Goal: Task Accomplishment & Management: Use online tool/utility

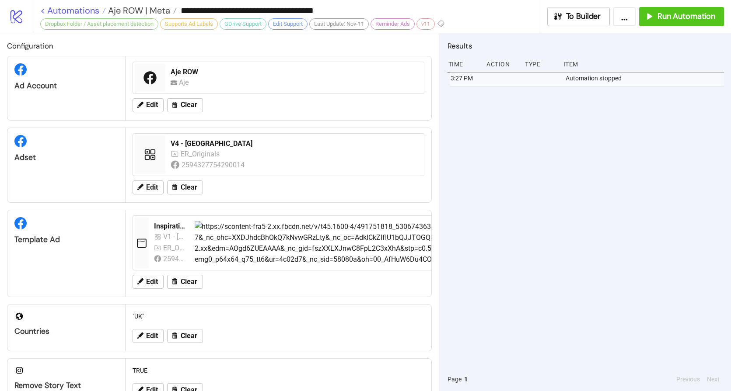
click at [75, 10] on link "< Automations" at bounding box center [73, 10] width 66 height 9
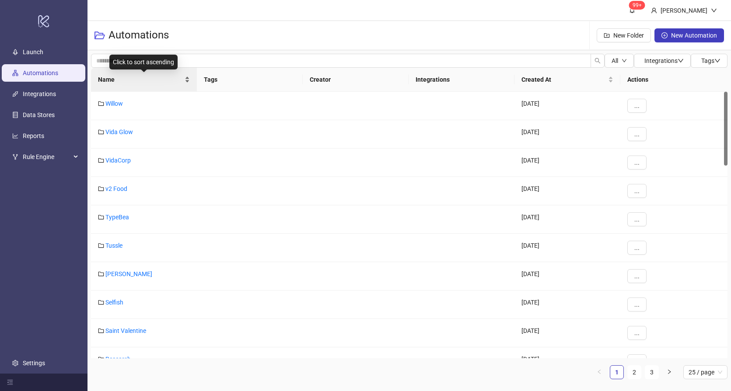
click at [140, 84] on div "Name" at bounding box center [144, 80] width 92 height 10
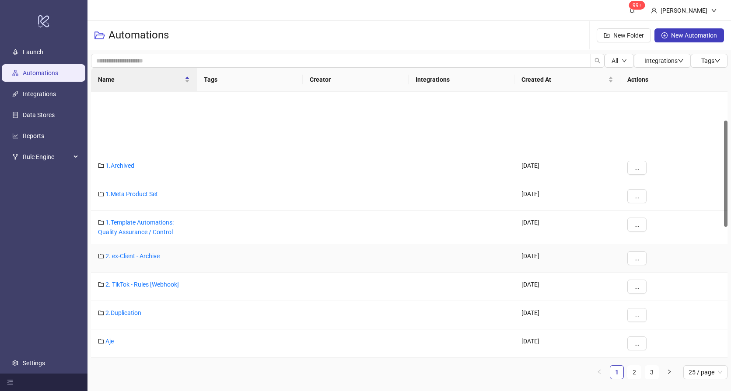
scroll to position [73, 0]
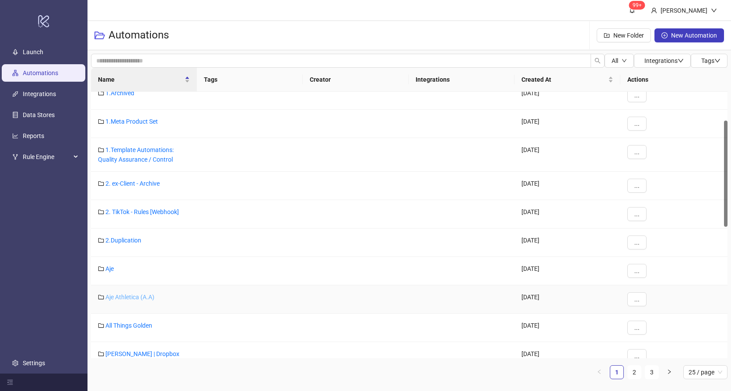
click at [120, 297] on link "Aje Athletica (A.A)" at bounding box center [129, 297] width 49 height 7
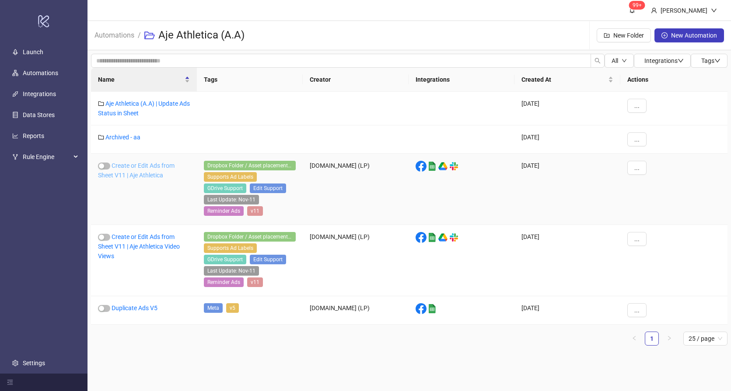
click at [135, 175] on link "Create or Edit Ads from Sheet V11 | Aje Athletica" at bounding box center [136, 170] width 77 height 17
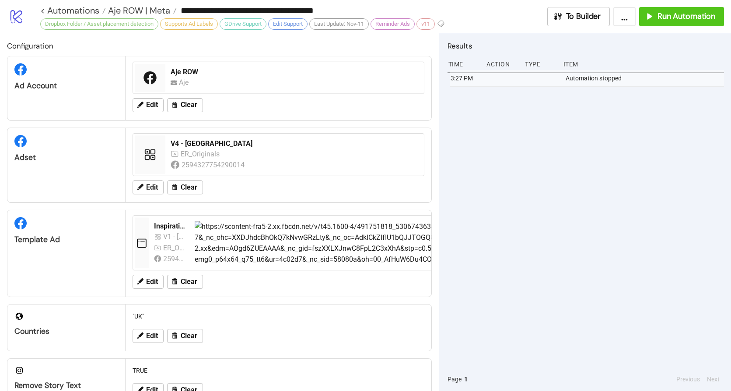
type input "**********"
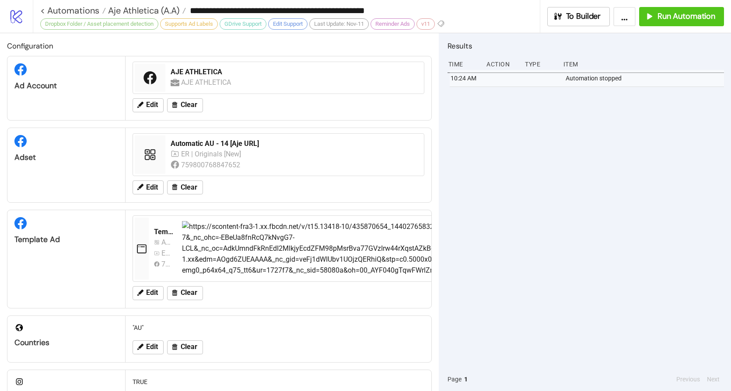
click at [501, 167] on div "10:24 AM Automation stopped" at bounding box center [585, 219] width 276 height 298
click at [677, 23] on button "Run Automation" at bounding box center [681, 16] width 85 height 19
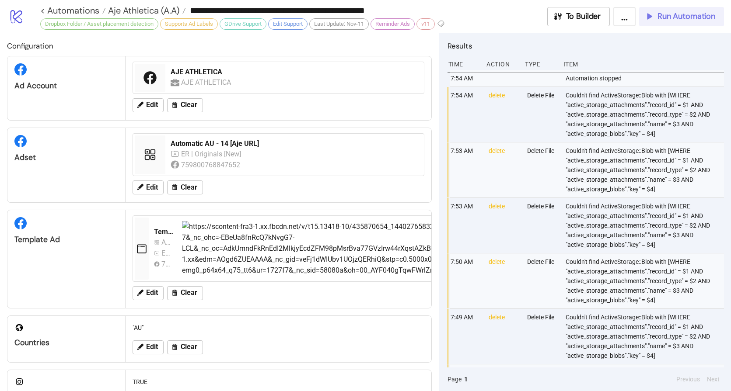
click at [677, 20] on span "Run Automation" at bounding box center [686, 16] width 58 height 10
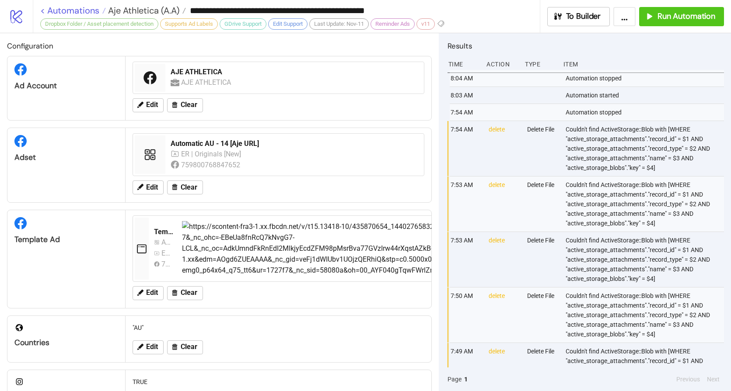
click at [76, 11] on link "< Automations" at bounding box center [73, 10] width 66 height 9
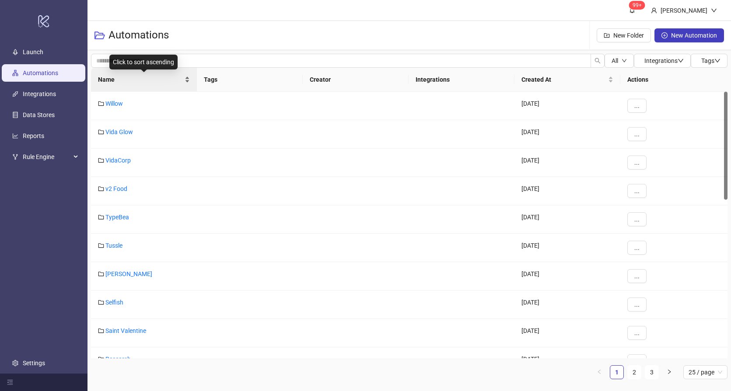
click at [143, 84] on div "Name" at bounding box center [144, 80] width 92 height 10
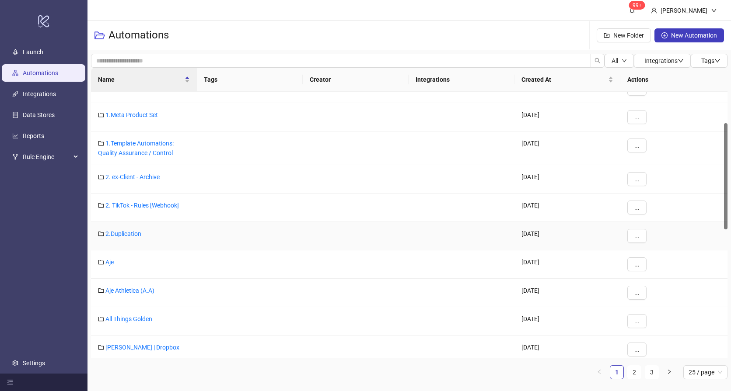
scroll to position [96, 0]
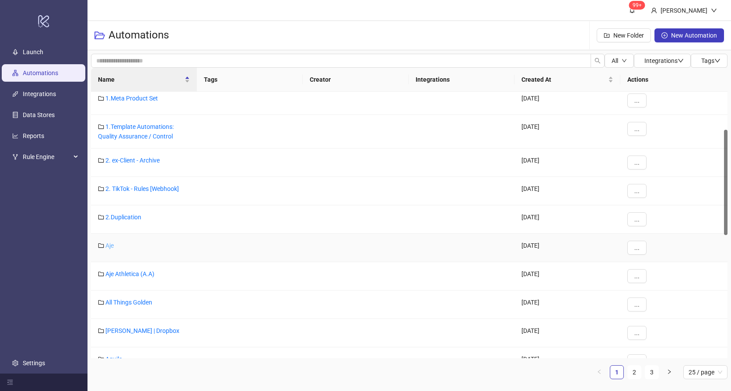
click at [108, 244] on link "Aje" at bounding box center [109, 245] width 8 height 7
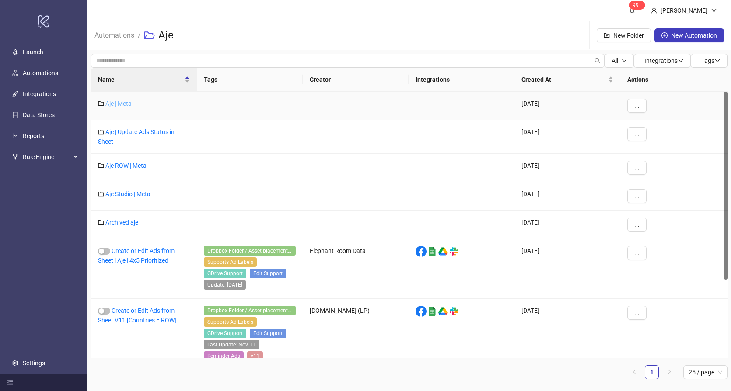
click at [115, 103] on link "Aje | Meta" at bounding box center [118, 103] width 26 height 7
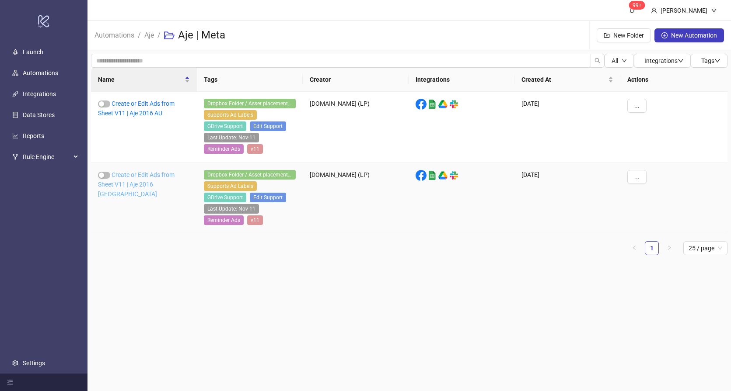
click at [137, 186] on link "Create or Edit Ads from Sheet V11 | Aje 2016 [GEOGRAPHIC_DATA]" at bounding box center [136, 184] width 77 height 26
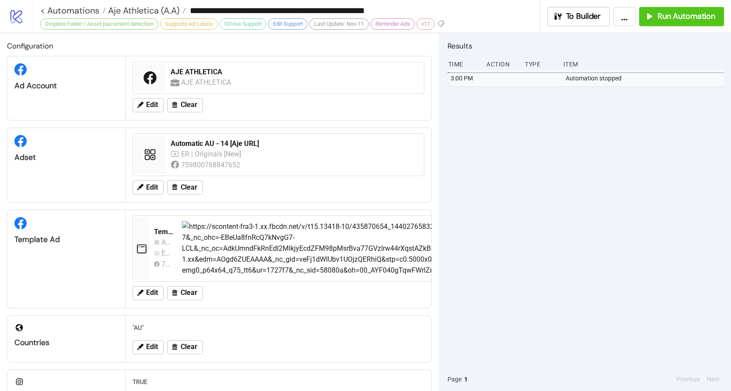
type input "**********"
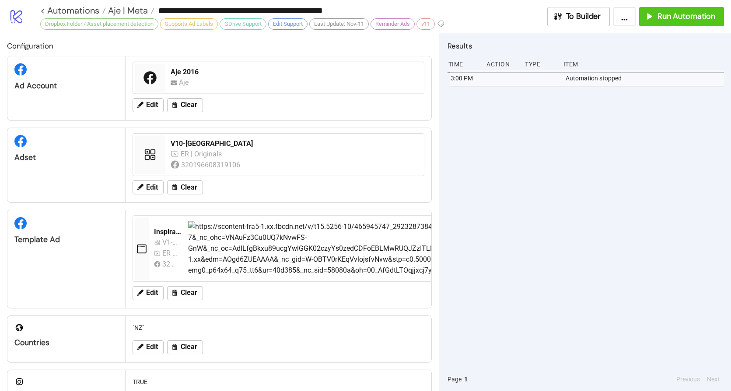
click at [502, 146] on div "3:00 PM Automation stopped" at bounding box center [585, 219] width 276 height 298
click at [126, 10] on span "Aje | Meta" at bounding box center [127, 10] width 42 height 11
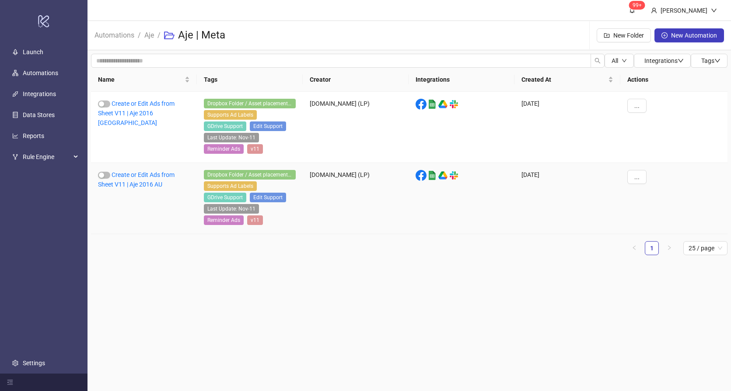
click at [140, 179] on div "Create or Edit Ads from Sheet V11 | Aje 2016 AU" at bounding box center [144, 198] width 106 height 71
click at [143, 178] on link "Create or Edit Ads from Sheet V11 | Aje 2016 AU" at bounding box center [136, 179] width 77 height 17
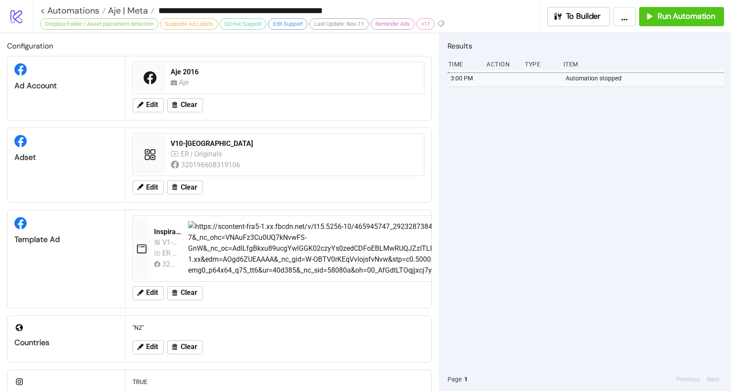
type input "**********"
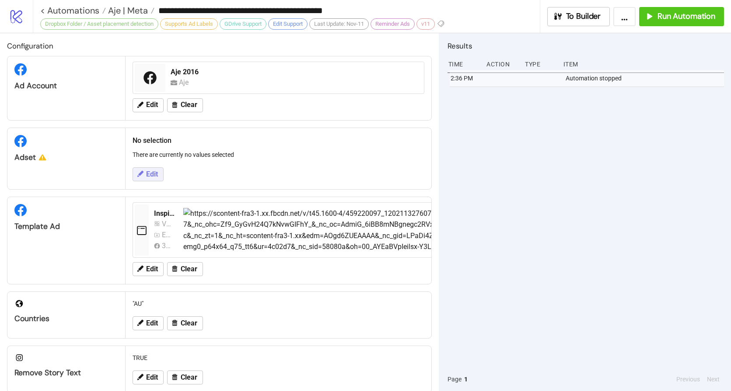
click at [152, 180] on button "Edit" at bounding box center [148, 174] width 31 height 14
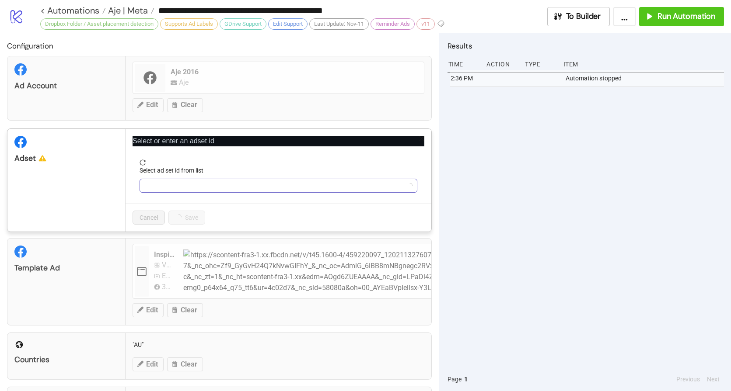
click at [173, 190] on input "Select ad set id from list" at bounding box center [274, 185] width 259 height 13
paste input "**********"
type input "**********"
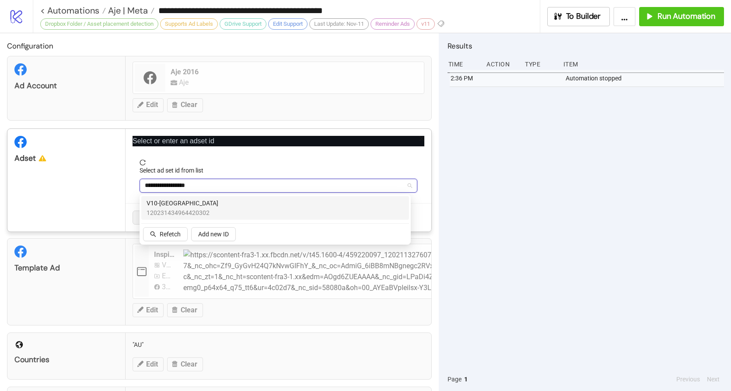
click at [167, 209] on span "120231434964420302" at bounding box center [182, 213] width 72 height 10
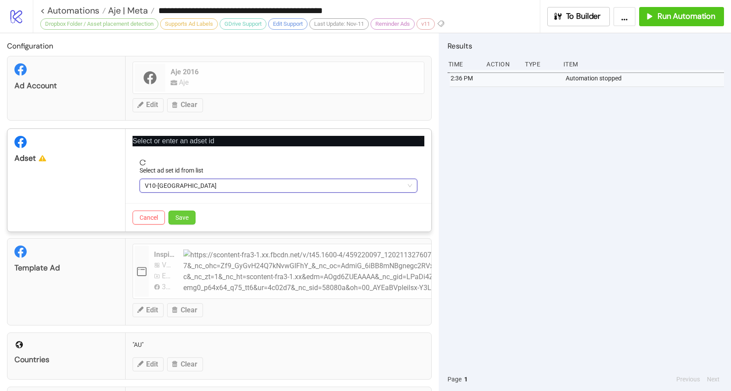
click at [186, 216] on span "Save" at bounding box center [181, 217] width 13 height 7
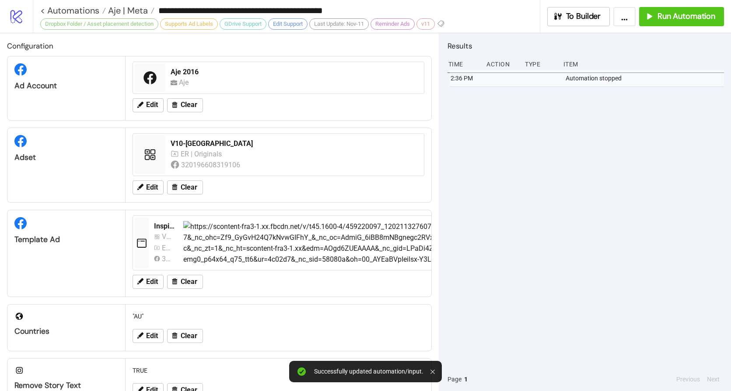
click at [475, 159] on div "2:36 PM Automation stopped" at bounding box center [585, 219] width 276 height 298
click at [679, 18] on span "Run Automation" at bounding box center [686, 16] width 58 height 10
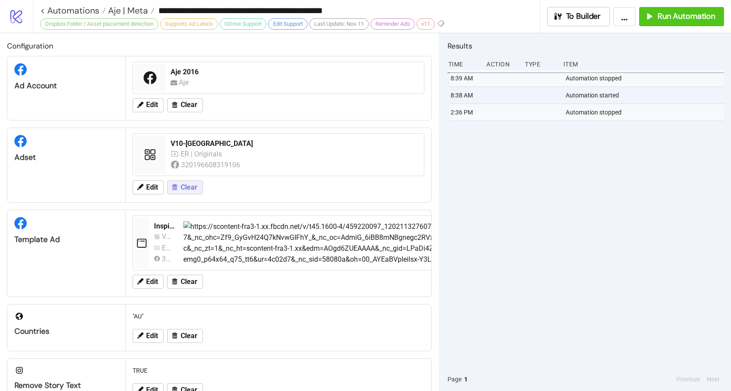
click at [196, 188] on span "Clear" at bounding box center [189, 188] width 17 height 8
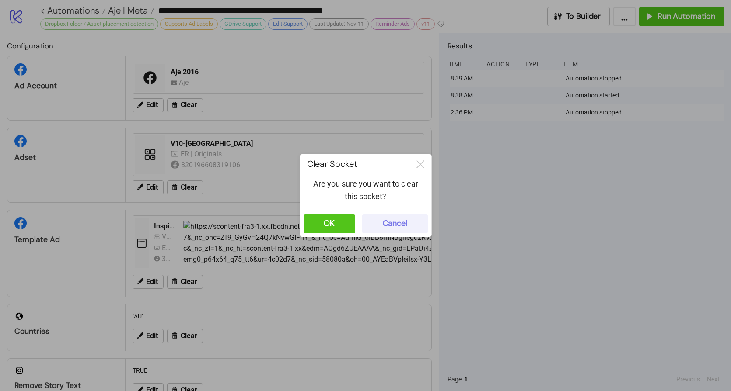
click at [403, 221] on div "Cancel" at bounding box center [395, 224] width 24 height 10
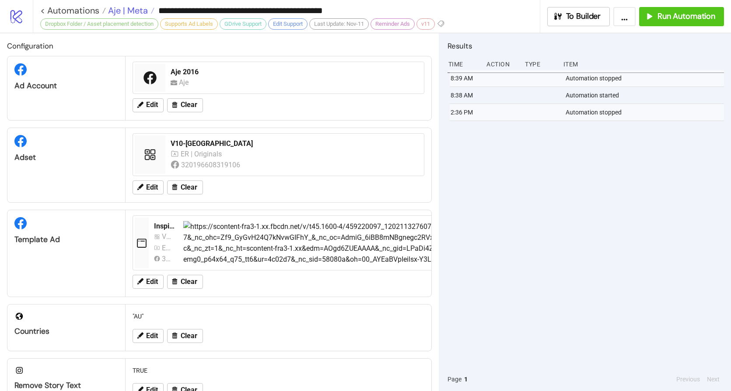
click at [131, 10] on span "Aje | Meta" at bounding box center [127, 10] width 42 height 11
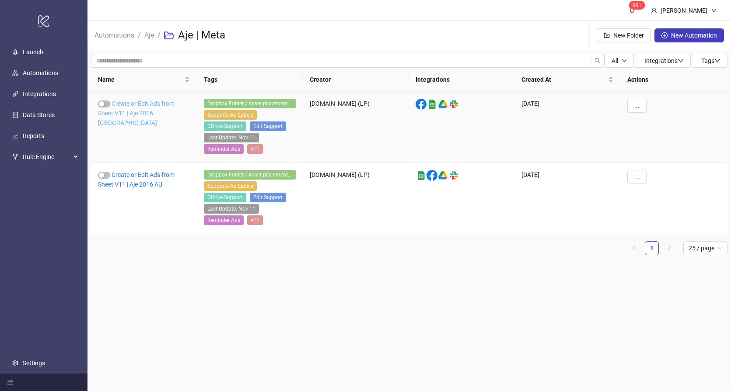
click at [139, 111] on link "Create or Edit Ads from Sheet V11 | Aje 2016 [GEOGRAPHIC_DATA]" at bounding box center [136, 113] width 77 height 26
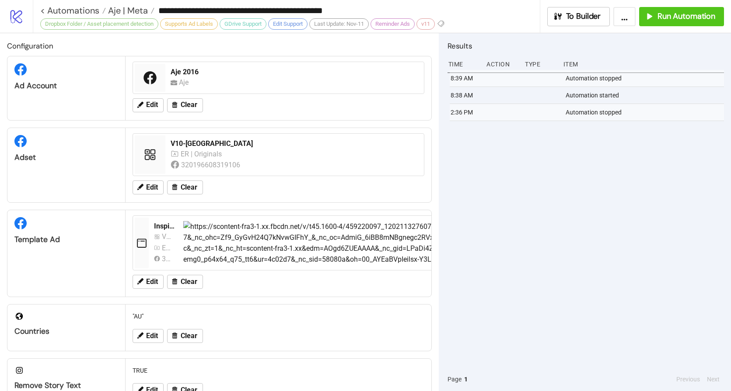
type input "**********"
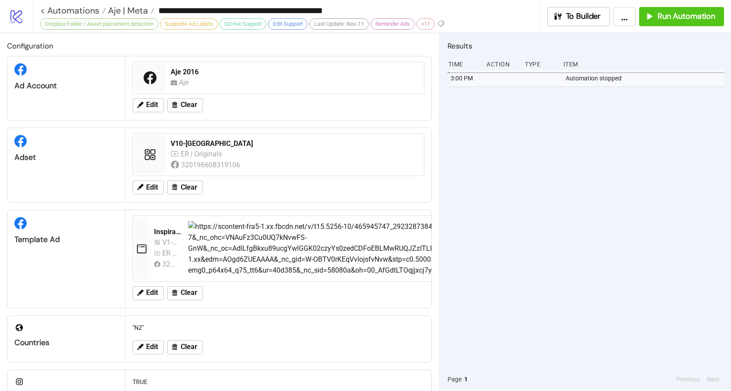
click at [491, 131] on div "3:00 PM Automation stopped" at bounding box center [585, 219] width 276 height 298
click at [682, 18] on span "Run Automation" at bounding box center [686, 16] width 58 height 10
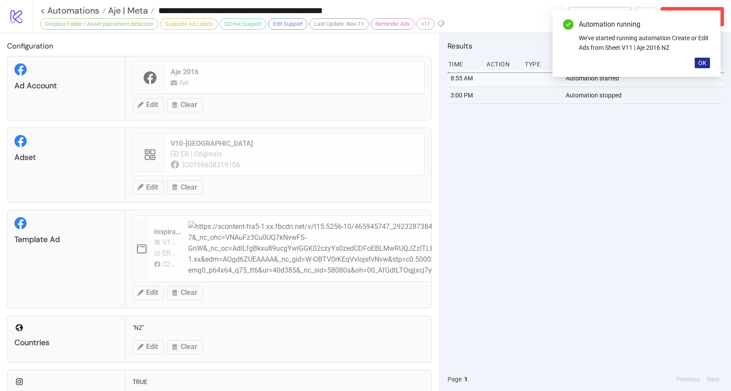
click at [702, 62] on span "OK" at bounding box center [702, 62] width 8 height 7
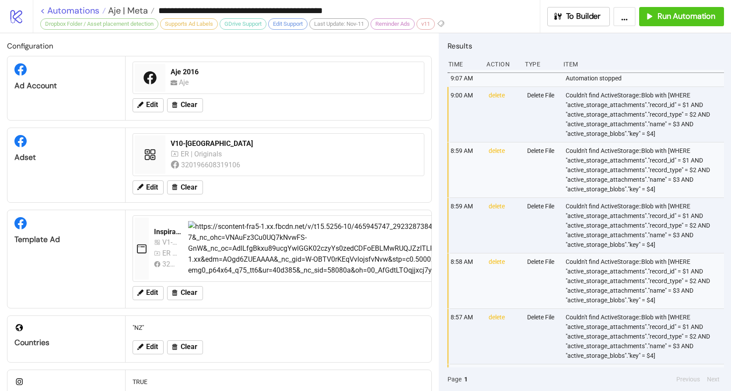
click at [80, 10] on link "< Automations" at bounding box center [73, 10] width 66 height 9
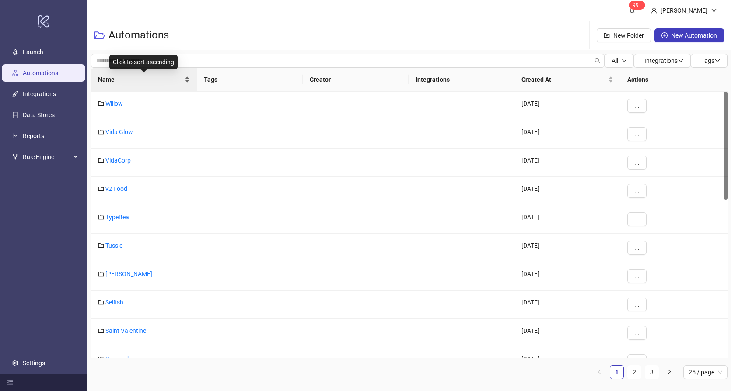
click at [149, 80] on span "Name" at bounding box center [140, 80] width 85 height 10
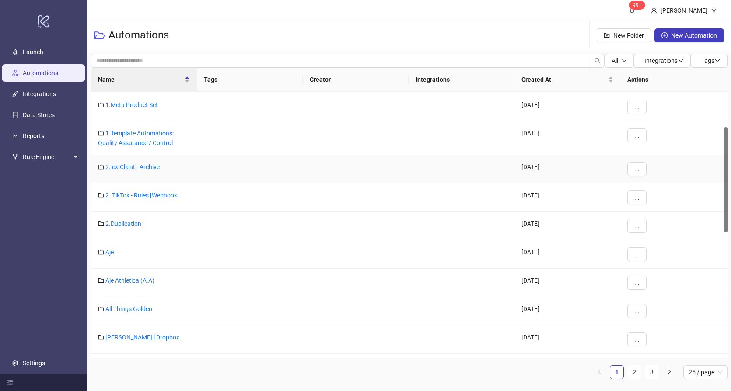
scroll to position [178, 0]
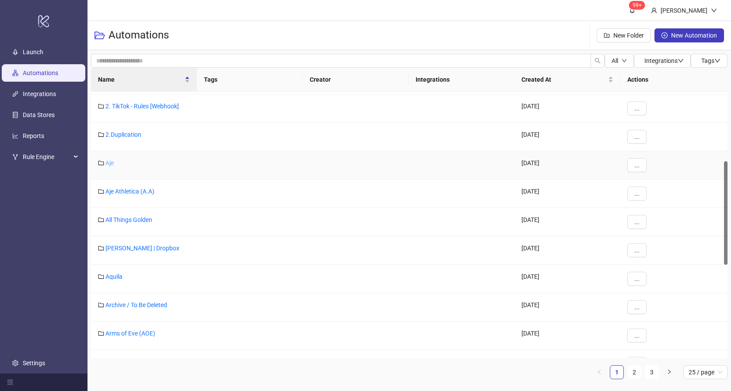
click at [111, 164] on link "Aje" at bounding box center [109, 163] width 8 height 7
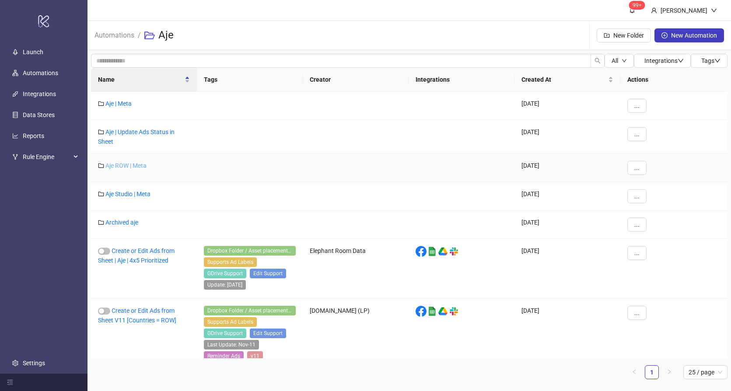
click at [134, 164] on link "Aje ROW | Meta" at bounding box center [125, 165] width 41 height 7
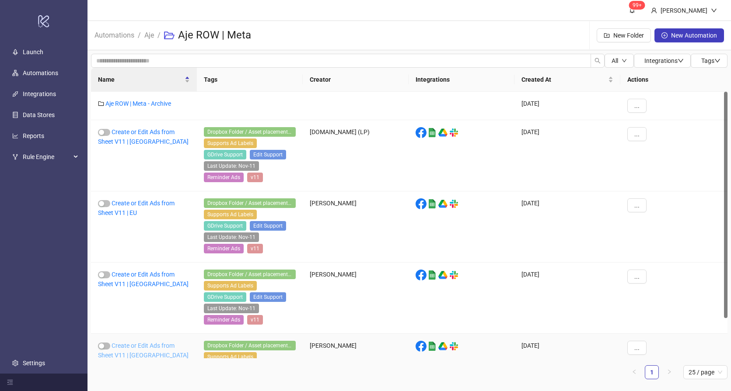
click at [132, 349] on link "Create or Edit Ads from Sheet V11 | [GEOGRAPHIC_DATA]" at bounding box center [143, 350] width 91 height 17
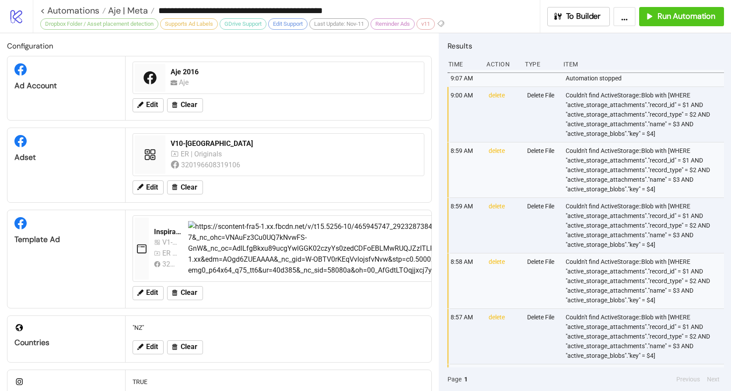
type input "**********"
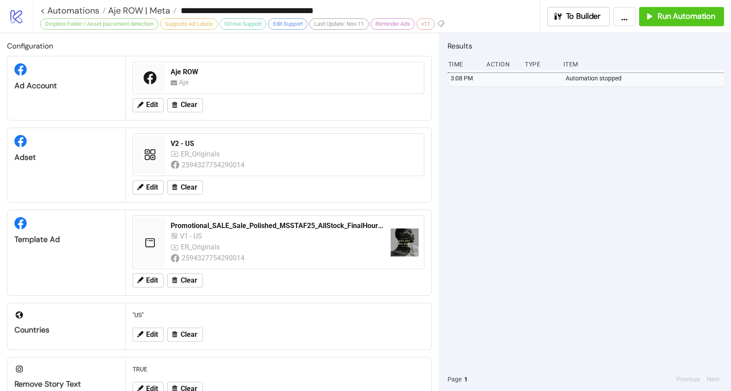
click at [462, 134] on div "3:08 PM Automation stopped" at bounding box center [585, 219] width 276 height 298
click at [547, 146] on div "3:08 PM Automation stopped" at bounding box center [585, 219] width 276 height 298
click at [683, 17] on span "Run Automation" at bounding box center [686, 16] width 58 height 10
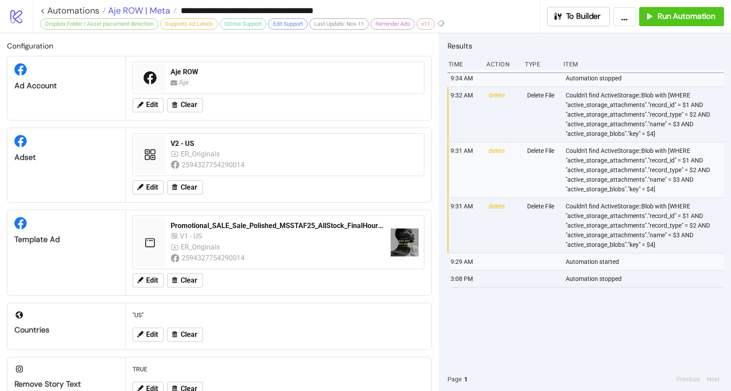
click at [137, 14] on span "Aje ROW | Meta" at bounding box center [138, 10] width 64 height 11
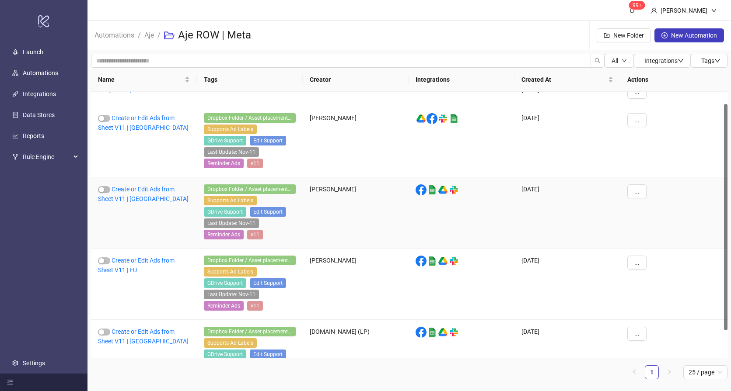
scroll to position [47, 0]
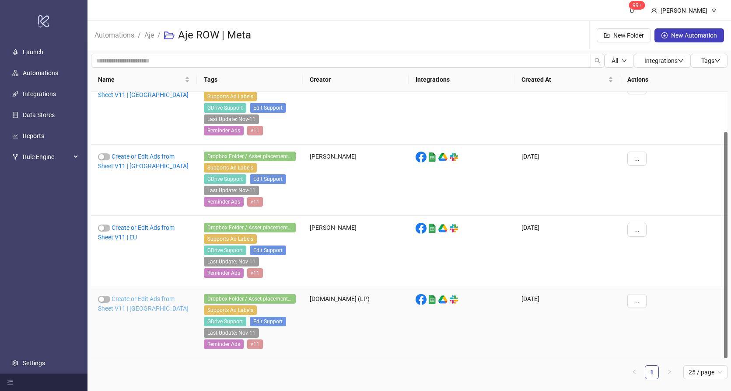
click at [138, 300] on link "Create or Edit Ads from Sheet V11 | [GEOGRAPHIC_DATA]" at bounding box center [143, 304] width 91 height 17
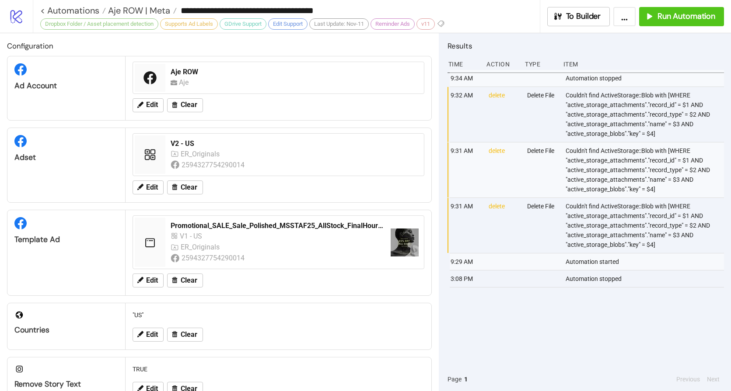
type input "**********"
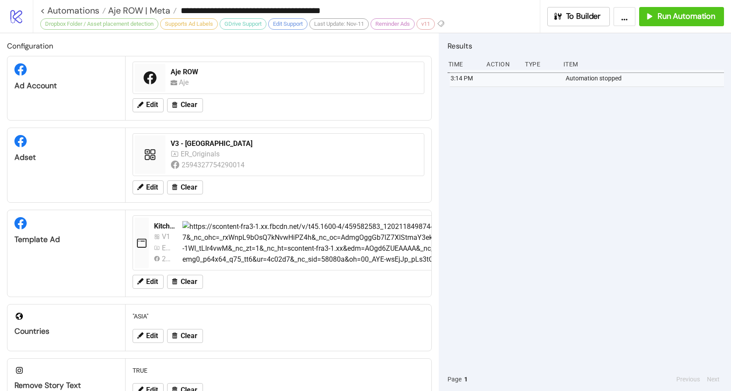
click at [531, 150] on div "3:14 PM Automation stopped" at bounding box center [585, 219] width 276 height 298
click at [663, 19] on span "Run Automation" at bounding box center [686, 16] width 58 height 10
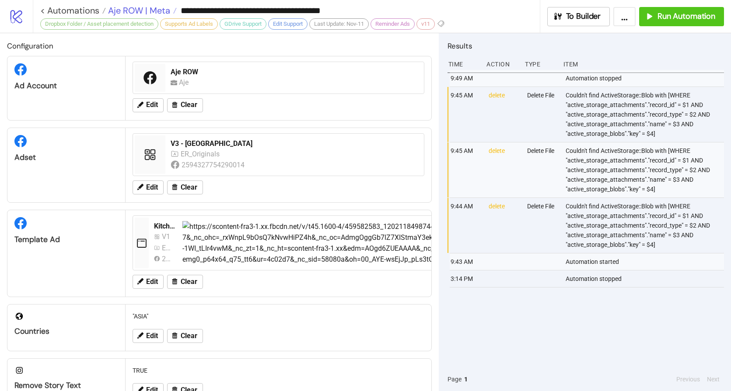
click at [128, 10] on span "Aje ROW | Meta" at bounding box center [138, 10] width 64 height 11
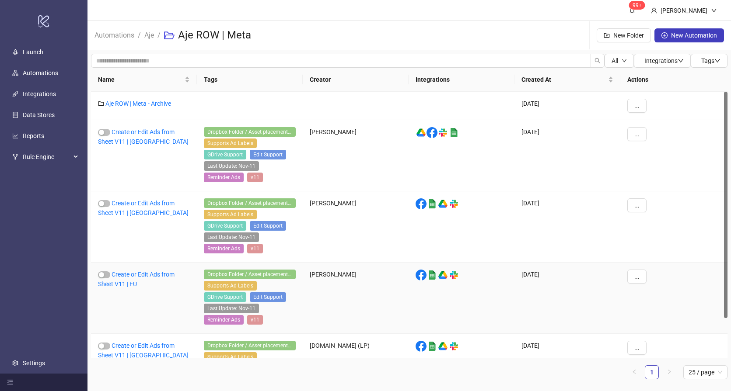
click at [133, 280] on div "Create or Edit Ads from Sheet V11 | EU" at bounding box center [144, 298] width 106 height 71
click at [137, 275] on link "Create or Edit Ads from Sheet V11 | EU" at bounding box center [136, 279] width 77 height 17
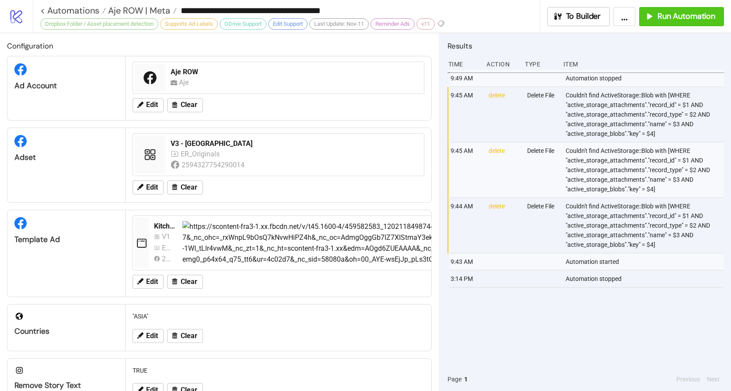
type input "**********"
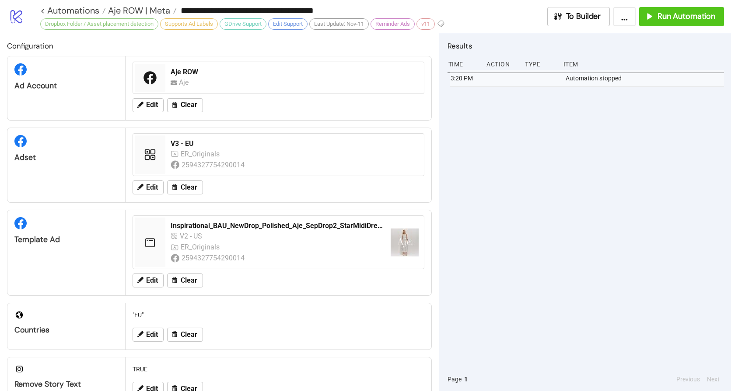
click at [660, 27] on div "**********" at bounding box center [382, 16] width 698 height 33
click at [668, 17] on span "Run Automation" at bounding box center [686, 16] width 58 height 10
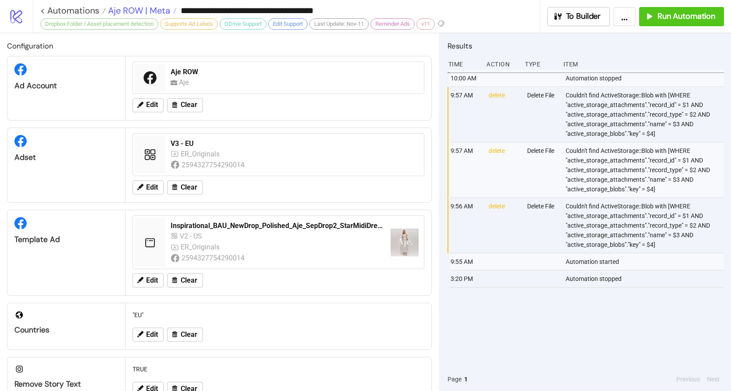
click at [146, 8] on span "Aje ROW | Meta" at bounding box center [138, 10] width 64 height 11
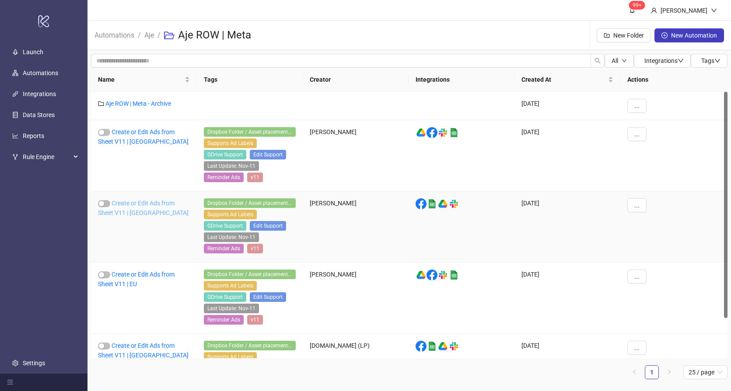
click at [133, 202] on link "Create or Edit Ads from Sheet V11 | [GEOGRAPHIC_DATA]" at bounding box center [143, 208] width 91 height 17
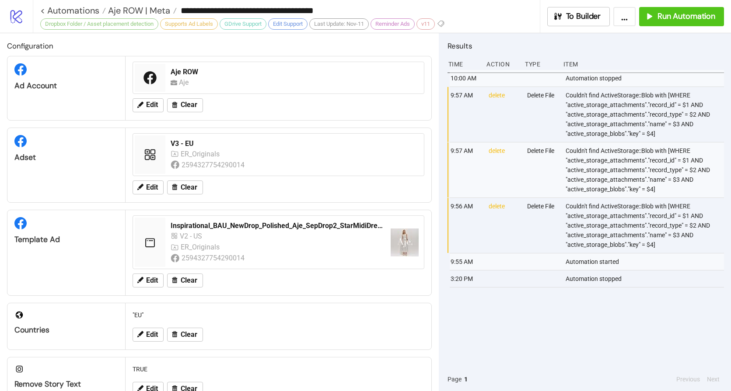
type input "**********"
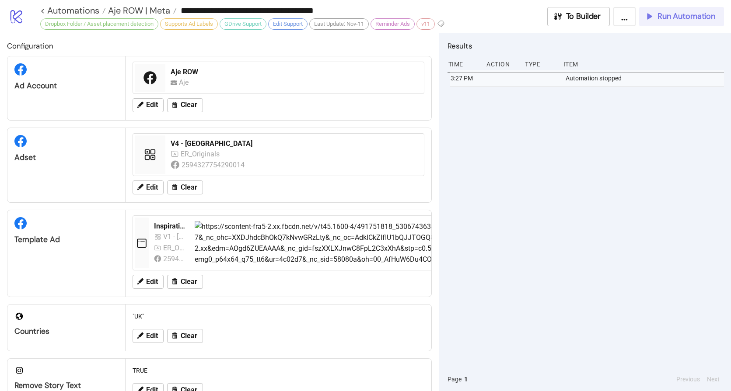
click at [687, 24] on button "Run Automation" at bounding box center [681, 16] width 85 height 19
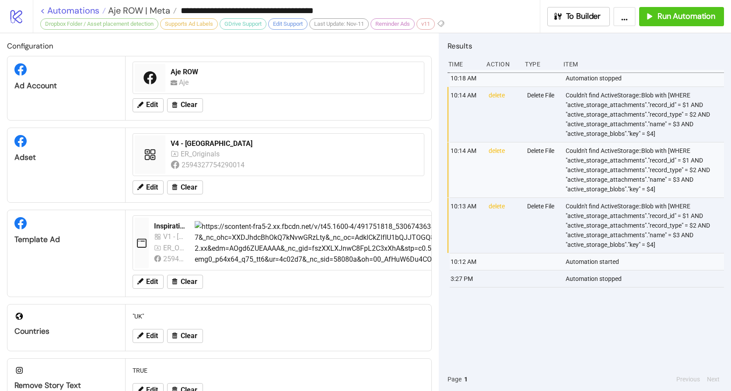
click at [79, 11] on link "< Automations" at bounding box center [73, 10] width 66 height 9
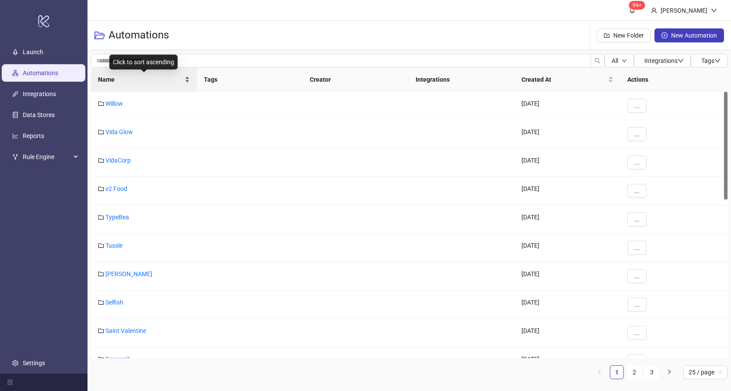
click at [115, 79] on span "Name" at bounding box center [140, 80] width 85 height 10
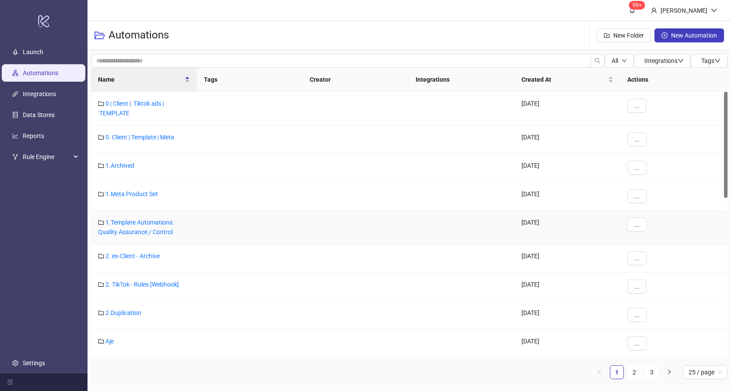
scroll to position [137, 0]
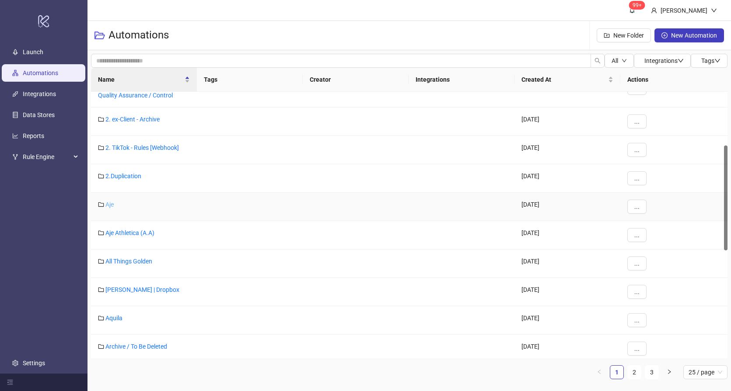
click at [108, 204] on link "Aje" at bounding box center [109, 204] width 8 height 7
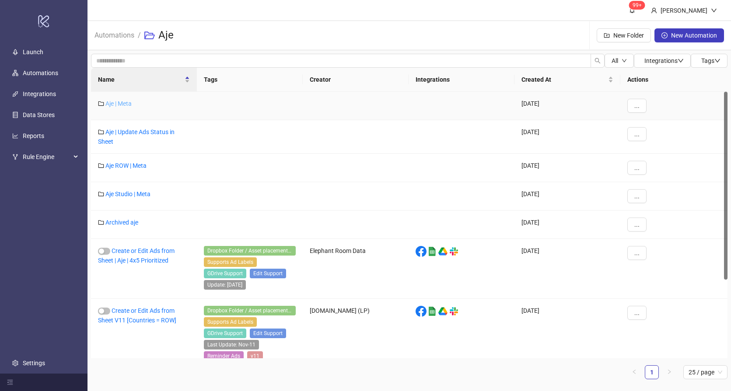
click at [121, 104] on link "Aje | Meta" at bounding box center [118, 103] width 26 height 7
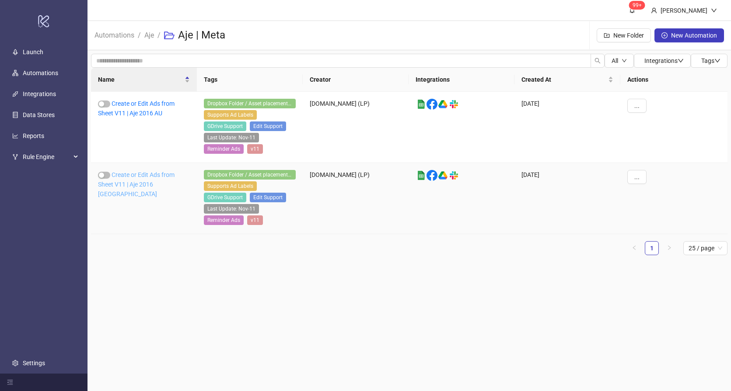
click at [151, 183] on link "Create or Edit Ads from Sheet V11 | Aje 2016 [GEOGRAPHIC_DATA]" at bounding box center [136, 184] width 77 height 26
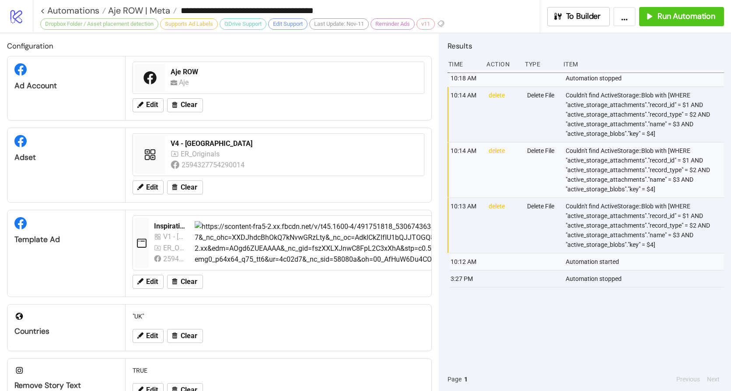
type input "**********"
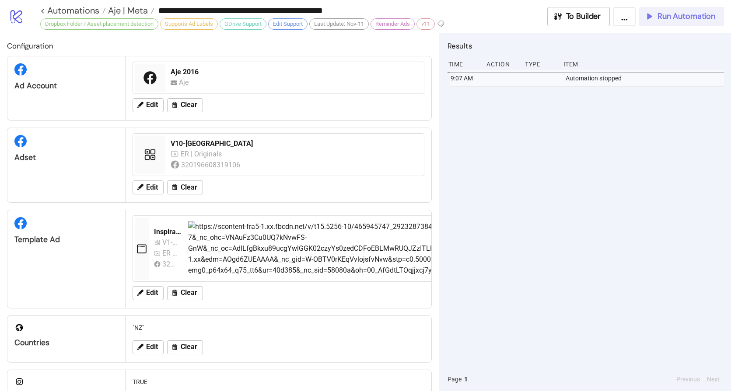
click at [671, 23] on button "Run Automation" at bounding box center [681, 16] width 85 height 19
click at [677, 20] on span "Run Automation" at bounding box center [686, 16] width 58 height 10
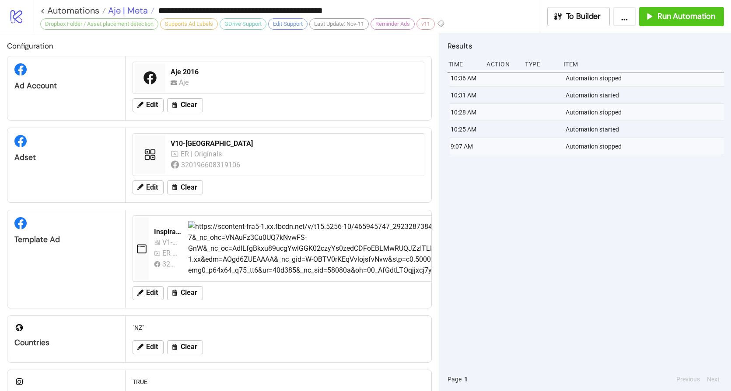
click at [124, 7] on span "Aje | Meta" at bounding box center [127, 10] width 42 height 11
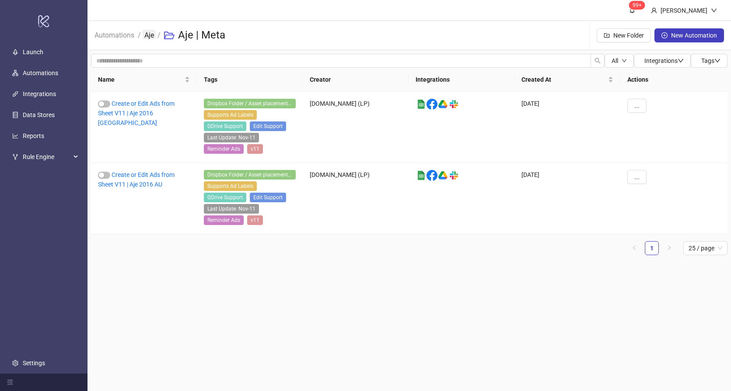
click at [150, 35] on link "Aje" at bounding box center [149, 35] width 13 height 10
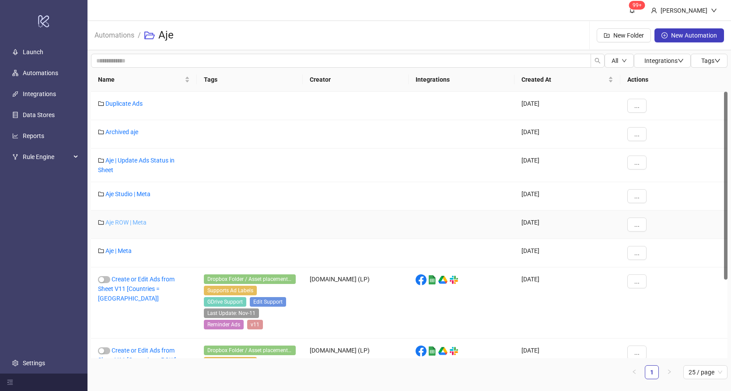
click at [130, 224] on link "Aje ROW | Meta" at bounding box center [125, 222] width 41 height 7
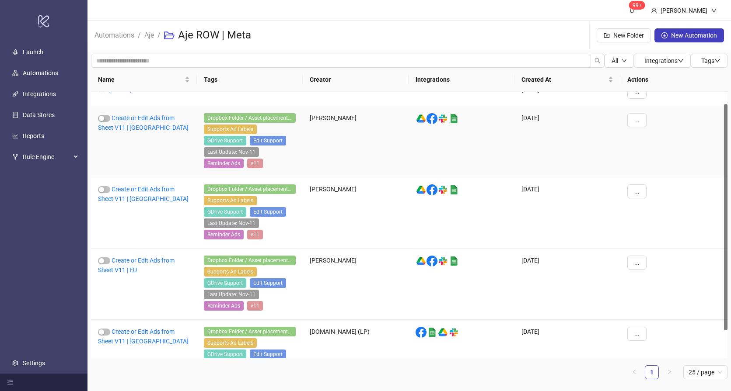
scroll to position [47, 0]
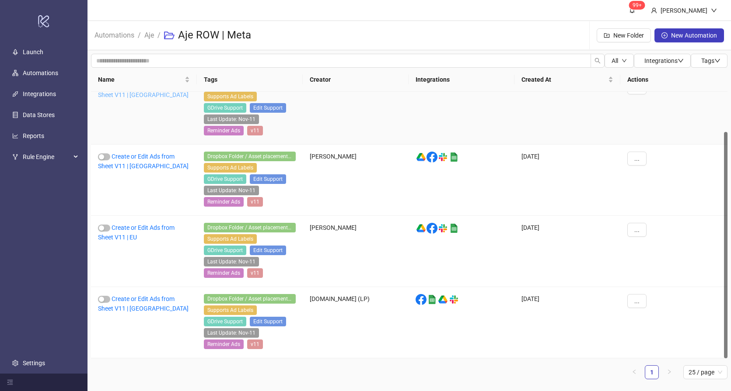
click at [132, 98] on link "Create or Edit Ads from Sheet V11 | [GEOGRAPHIC_DATA]" at bounding box center [143, 90] width 91 height 17
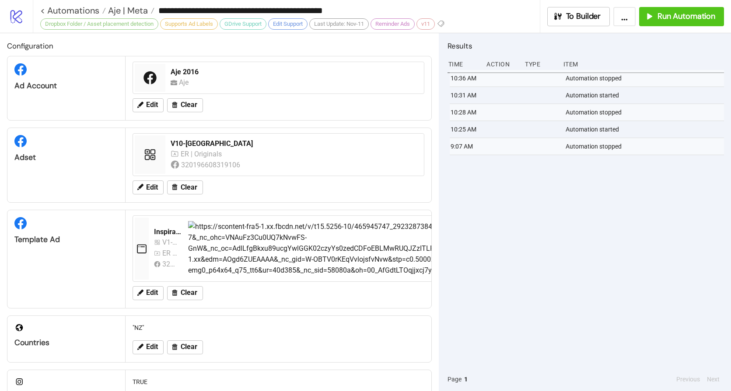
type input "**********"
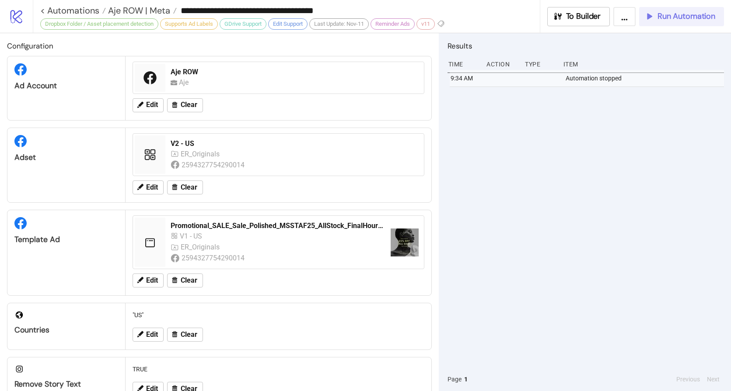
click at [701, 18] on span "Run Automation" at bounding box center [686, 16] width 58 height 10
click at [679, 20] on span "Run Automation" at bounding box center [686, 16] width 58 height 10
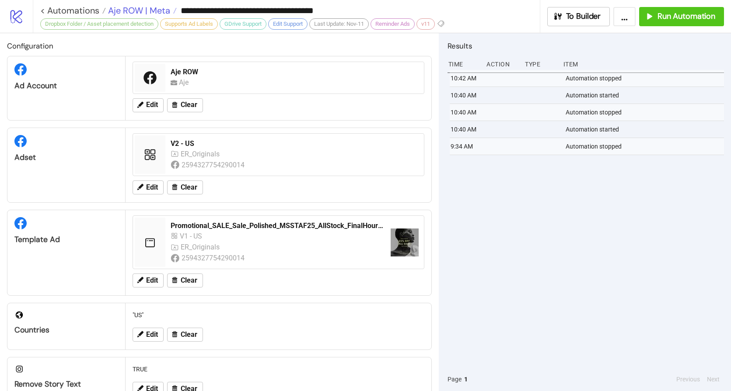
click at [143, 12] on span "Aje ROW | Meta" at bounding box center [138, 10] width 64 height 11
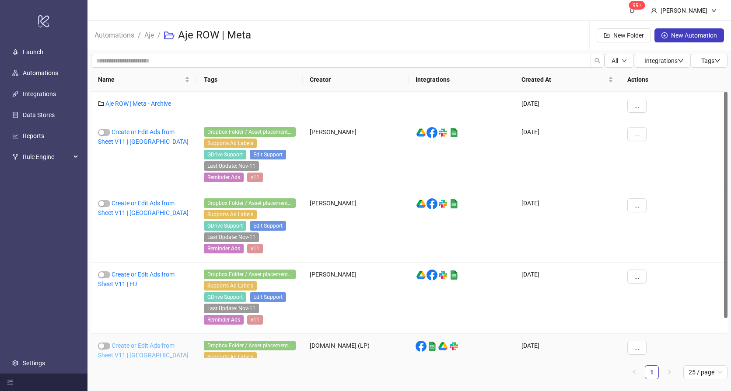
click at [136, 347] on link "Create or Edit Ads from Sheet V11 | [GEOGRAPHIC_DATA]" at bounding box center [143, 350] width 91 height 17
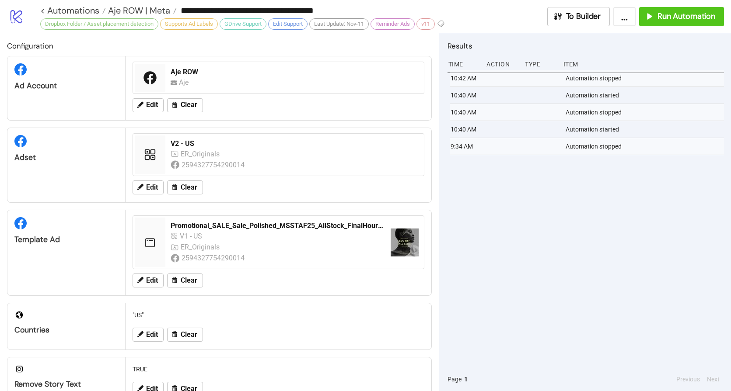
type input "**********"
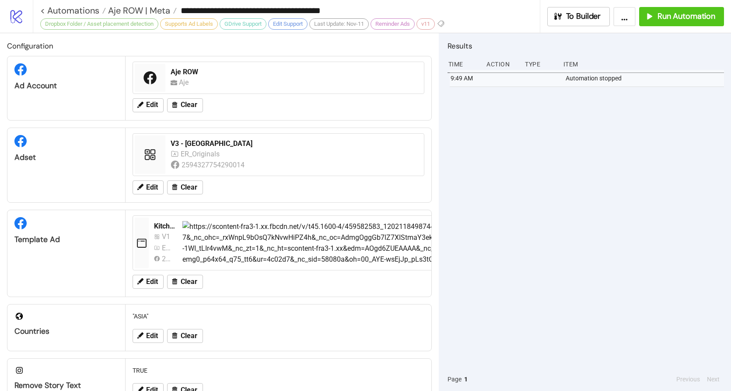
click at [502, 148] on div "9:49 AM Automation stopped" at bounding box center [585, 219] width 276 height 298
click at [684, 16] on span "Run Automation" at bounding box center [686, 16] width 58 height 10
click at [157, 15] on span "Aje ROW | Meta" at bounding box center [138, 10] width 64 height 11
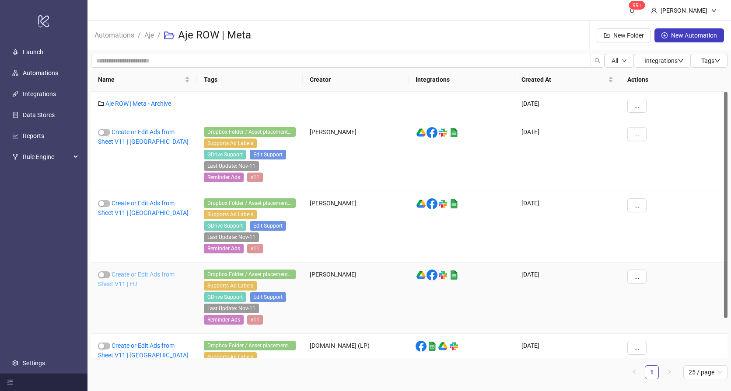
click at [135, 275] on link "Create or Edit Ads from Sheet V11 | EU" at bounding box center [136, 279] width 77 height 17
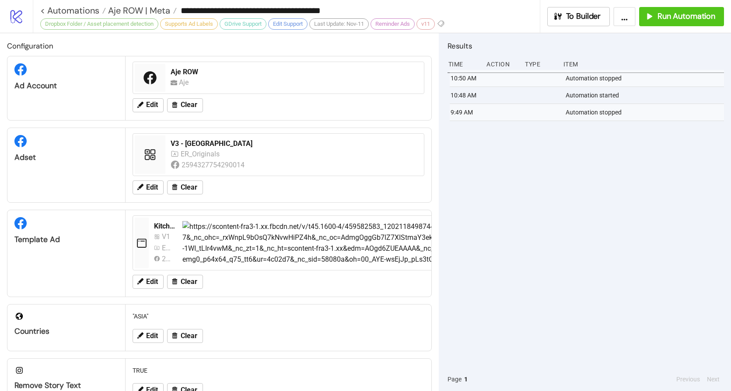
type input "**********"
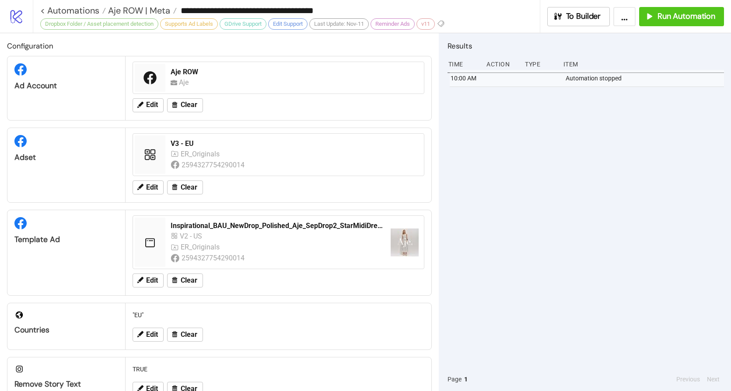
click at [510, 155] on div "10:00 AM Automation stopped" at bounding box center [585, 219] width 276 height 298
click at [671, 12] on span "Run Automation" at bounding box center [686, 16] width 58 height 10
click at [146, 12] on span "Aje ROW | Meta" at bounding box center [138, 10] width 64 height 11
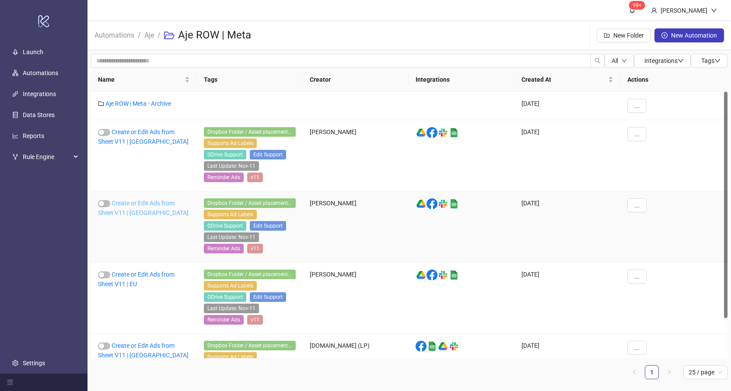
click at [136, 203] on link "Create or Edit Ads from Sheet V11 | [GEOGRAPHIC_DATA]" at bounding box center [143, 208] width 91 height 17
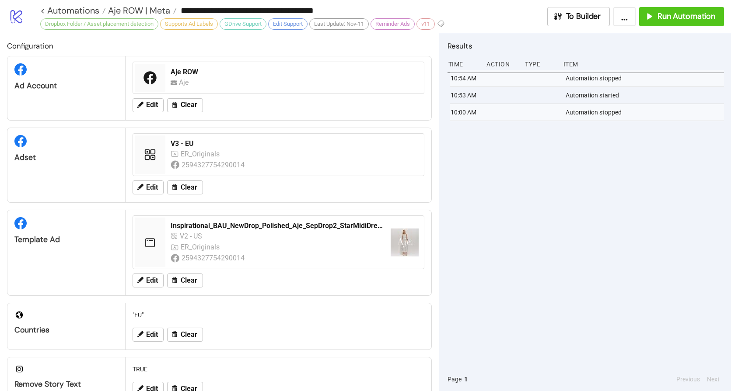
type input "**********"
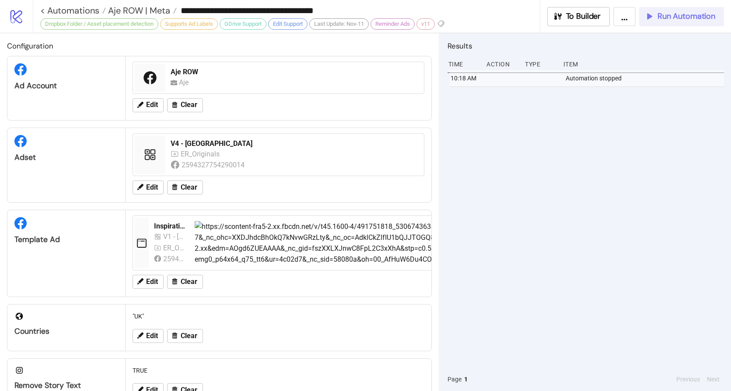
click at [678, 14] on span "Run Automation" at bounding box center [686, 16] width 58 height 10
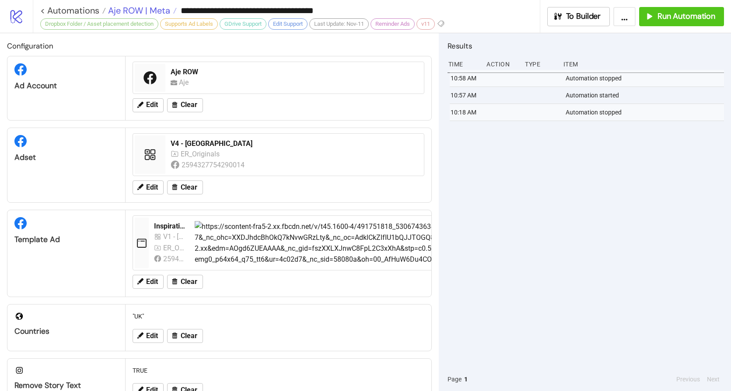
click at [150, 10] on span "Aje ROW | Meta" at bounding box center [138, 10] width 64 height 11
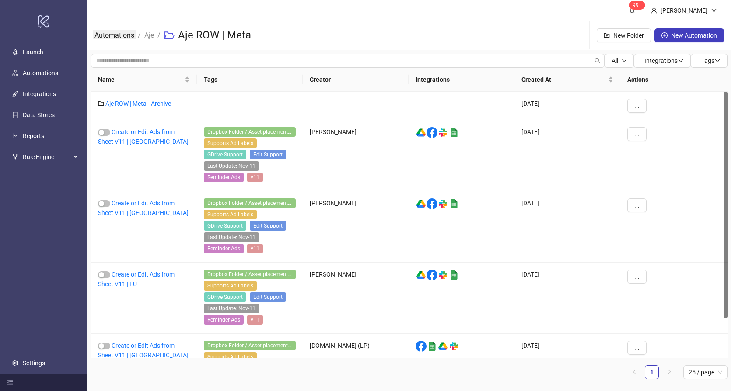
click at [118, 35] on link "Automations" at bounding box center [114, 35] width 43 height 10
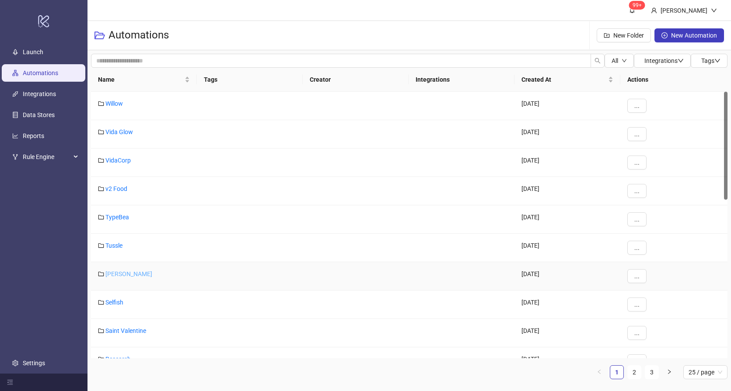
click at [112, 273] on link "[PERSON_NAME]" at bounding box center [128, 274] width 47 height 7
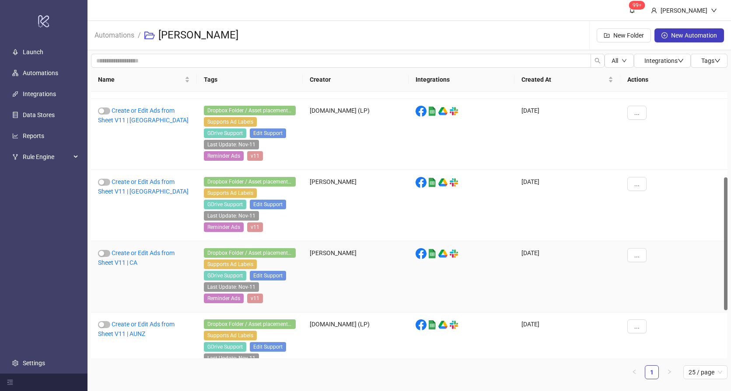
scroll to position [269, 0]
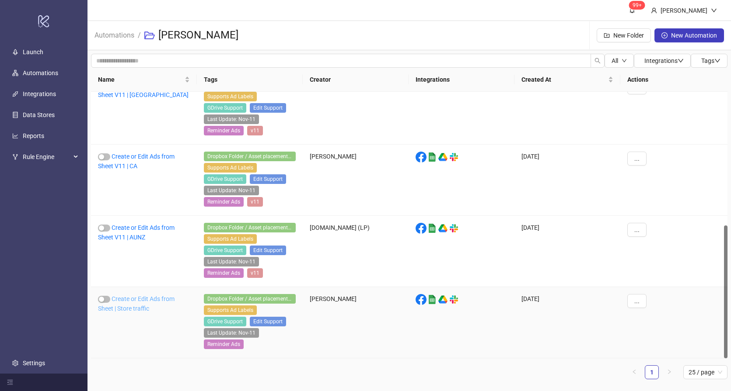
click at [138, 298] on link "Create or Edit Ads from Sheet | Store traffic" at bounding box center [136, 304] width 77 height 17
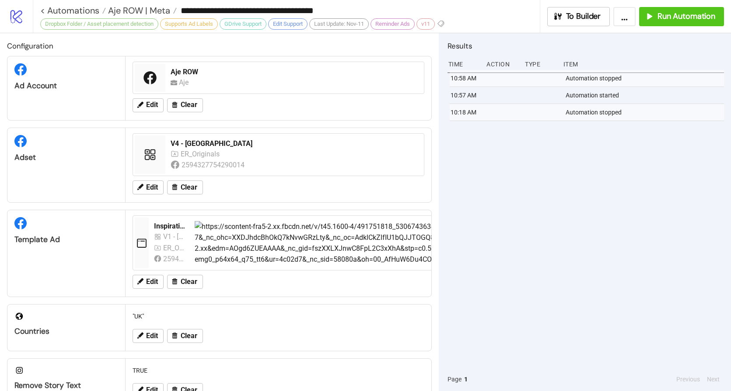
type input "**********"
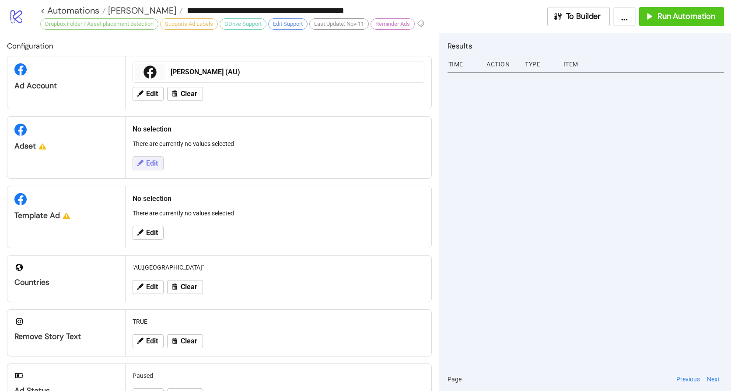
click at [155, 166] on span "Edit" at bounding box center [152, 164] width 12 height 8
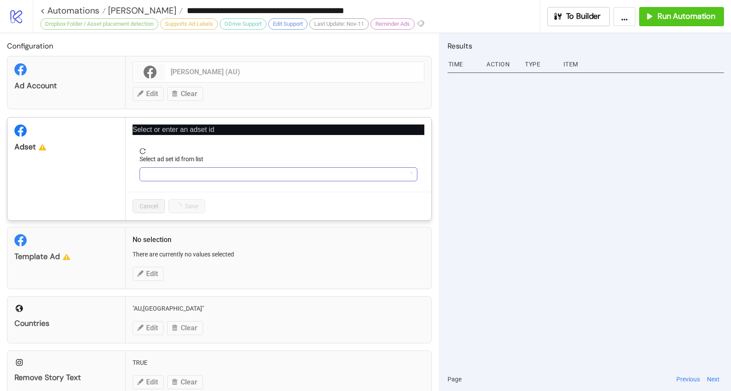
click at [186, 171] on input "Select ad set id from list" at bounding box center [274, 174] width 259 height 13
paste input "**********"
type input "**********"
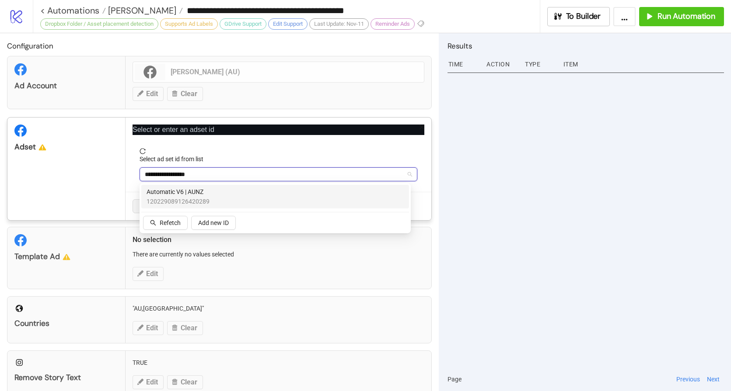
click at [199, 190] on span "Automatic V6 | AUNZ" at bounding box center [177, 192] width 63 height 10
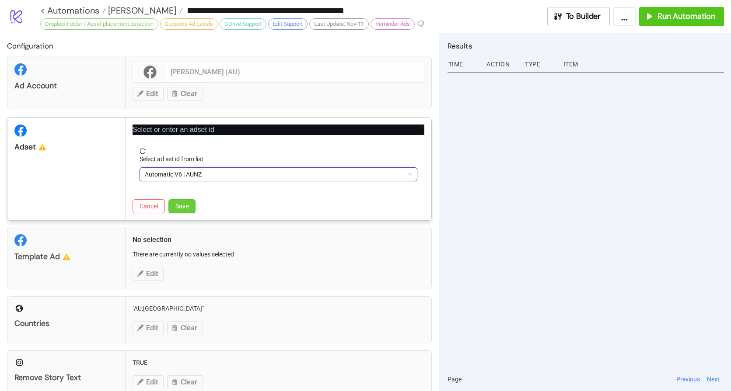
click at [184, 208] on span "Save" at bounding box center [181, 206] width 13 height 7
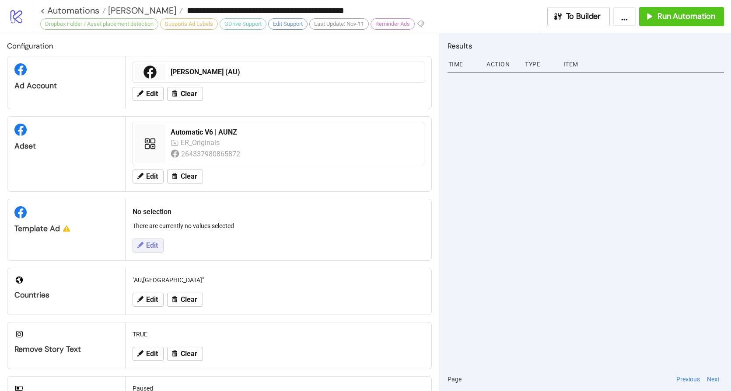
click at [159, 241] on button "Edit" at bounding box center [148, 246] width 31 height 14
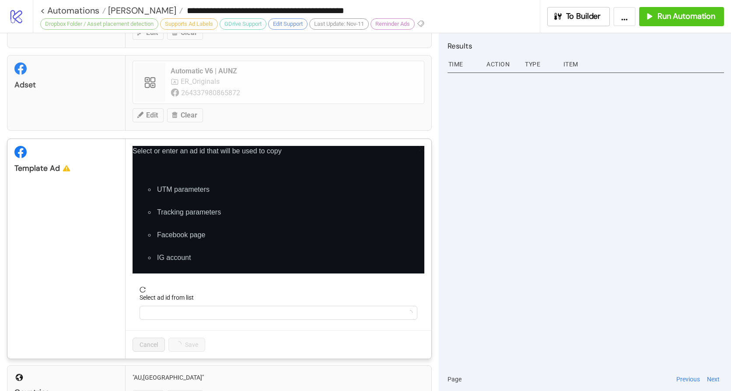
scroll to position [72, 0]
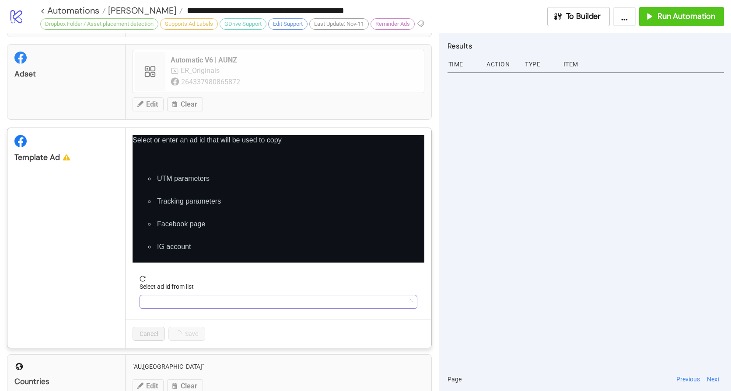
click at [198, 303] on input "Select ad id from list" at bounding box center [274, 302] width 259 height 13
paste input "**********"
type input "**********"
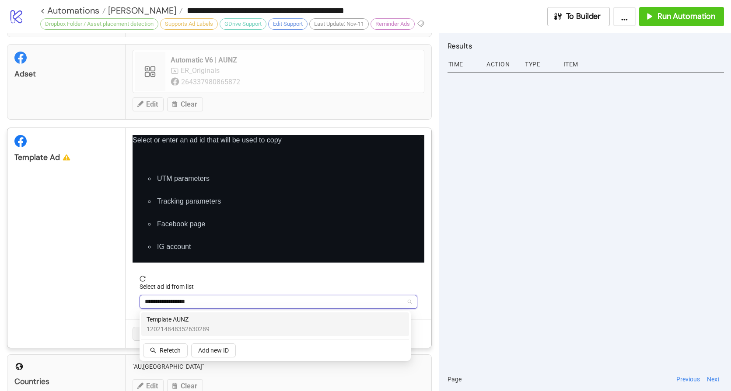
click at [154, 321] on span "Template AUNZ" at bounding box center [177, 320] width 63 height 10
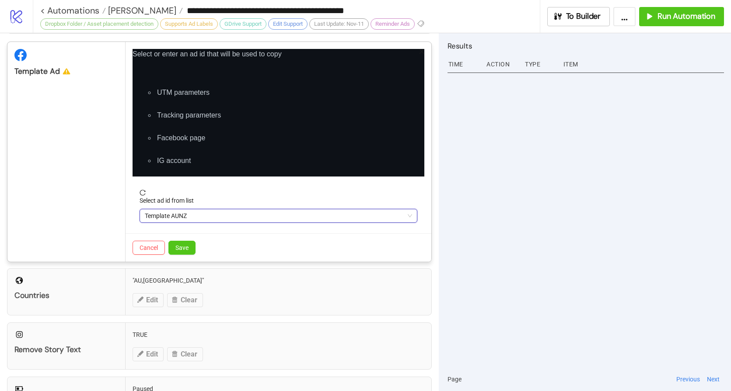
scroll to position [161, 0]
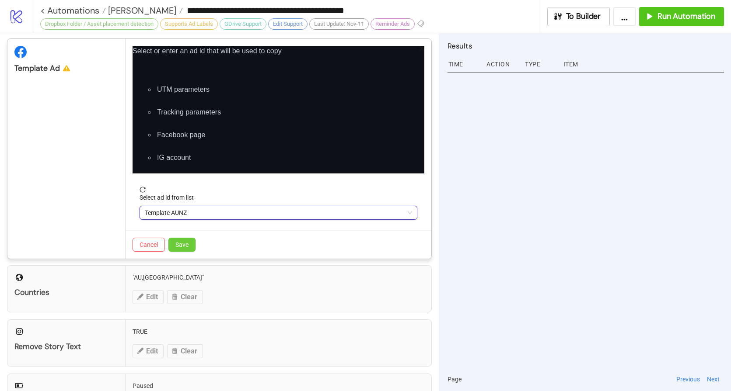
click at [184, 246] on span "Save" at bounding box center [181, 244] width 13 height 7
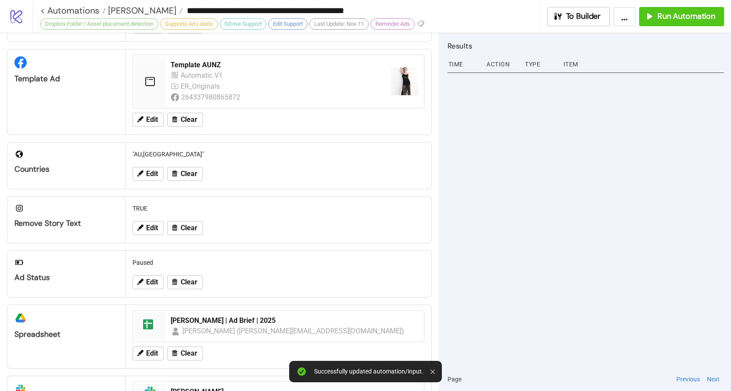
scroll to position [128, 0]
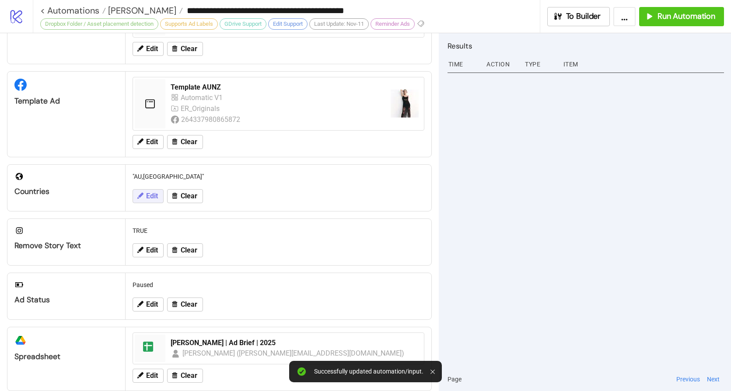
click at [150, 199] on span "Edit" at bounding box center [152, 196] width 12 height 8
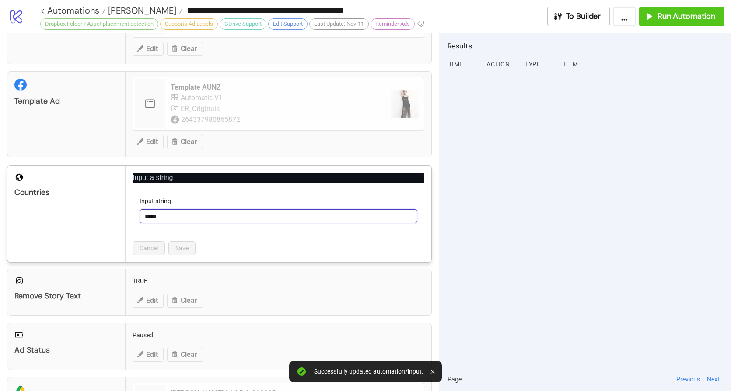
click at [206, 220] on input "*****" at bounding box center [279, 216] width 278 height 14
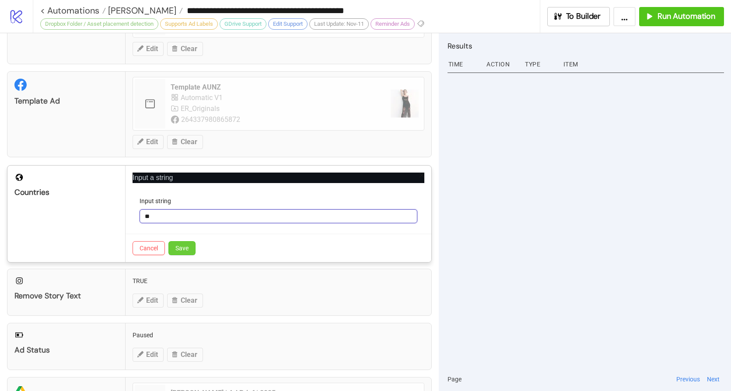
type input "**"
click at [176, 251] on span "Save" at bounding box center [181, 248] width 13 height 7
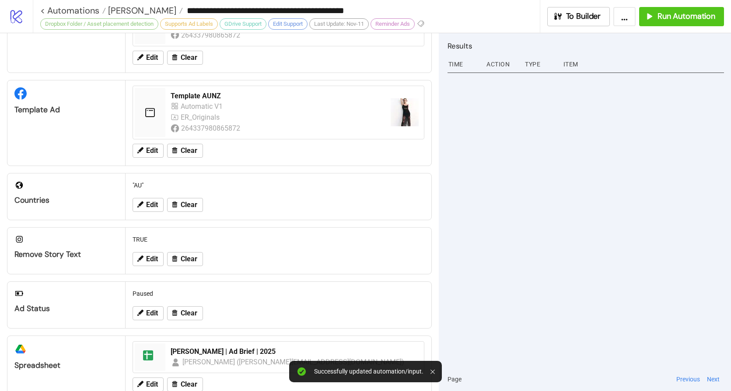
scroll to position [0, 0]
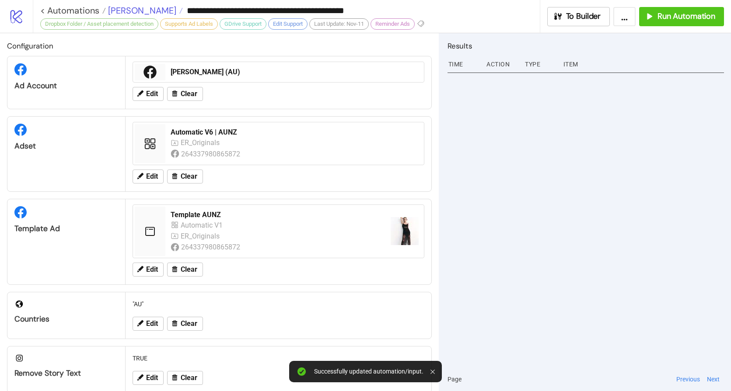
click at [128, 8] on span "[PERSON_NAME]" at bounding box center [141, 10] width 70 height 11
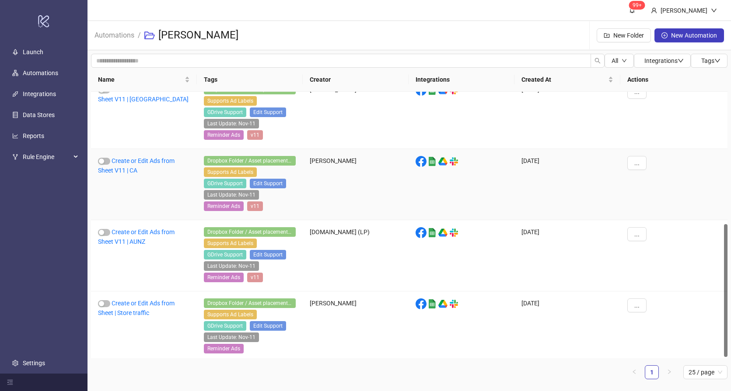
scroll to position [266, 0]
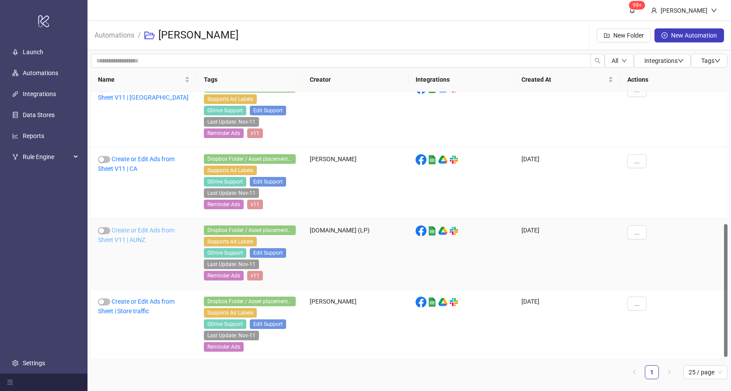
click at [144, 232] on link "Create or Edit Ads from Sheet V11 | AUNZ" at bounding box center [136, 235] width 77 height 17
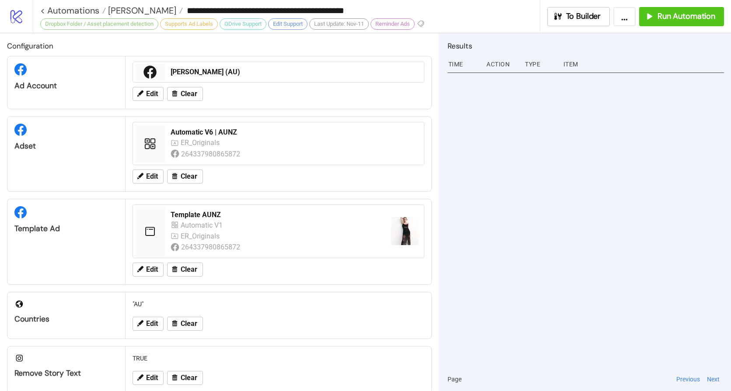
type input "**********"
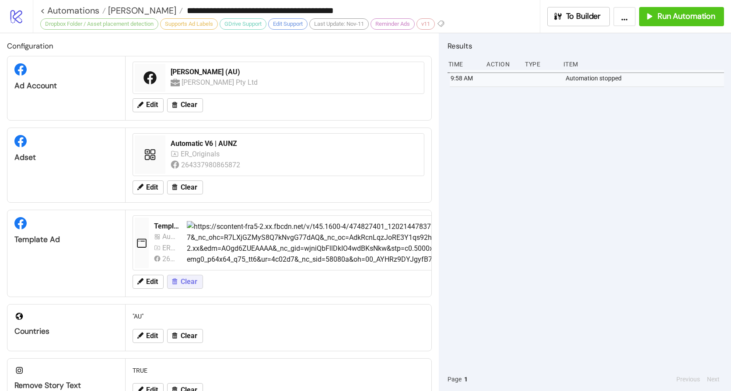
click at [175, 285] on icon at bounding box center [175, 282] width 8 height 8
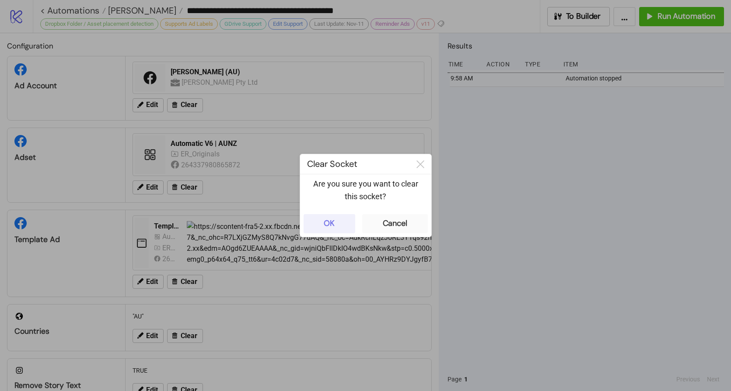
click at [340, 226] on button "OK" at bounding box center [329, 223] width 52 height 19
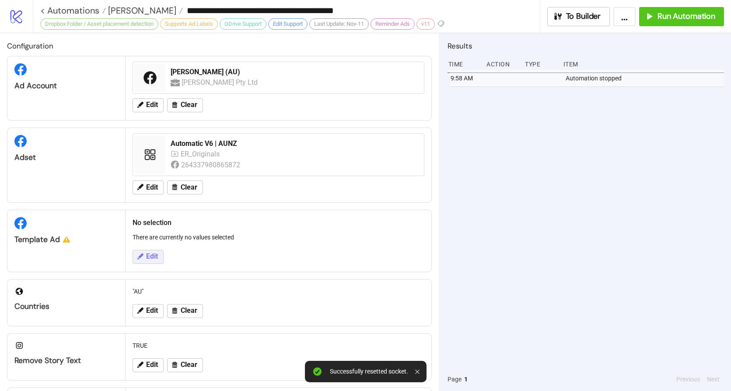
click at [152, 256] on span "Edit" at bounding box center [152, 257] width 12 height 8
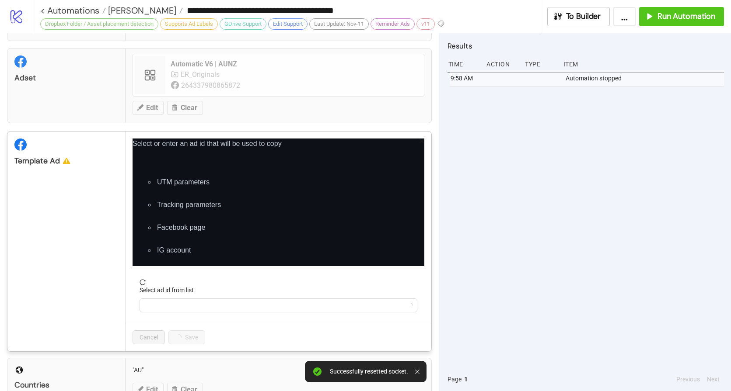
scroll to position [188, 0]
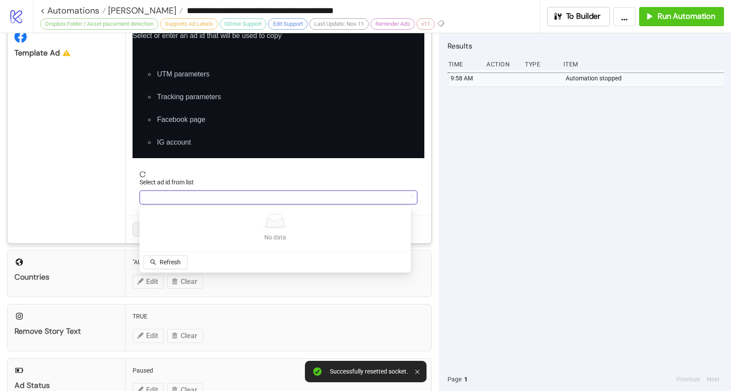
click at [176, 198] on input "Select ad id from list" at bounding box center [274, 197] width 259 height 13
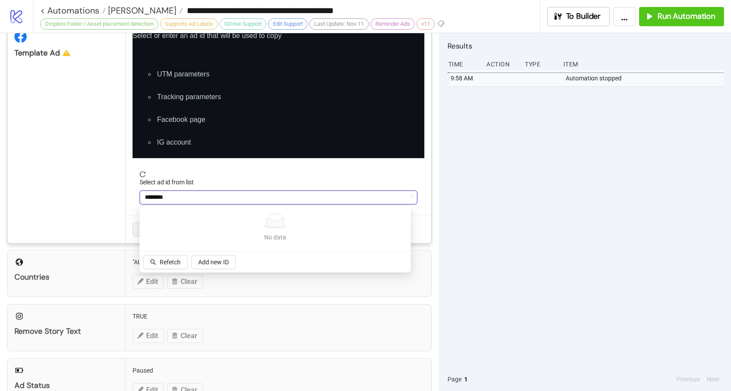
type input "********"
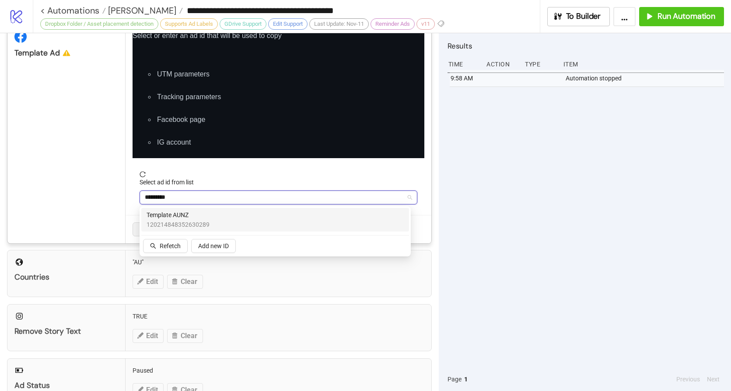
click at [184, 217] on span "Template AUNZ" at bounding box center [177, 215] width 63 height 10
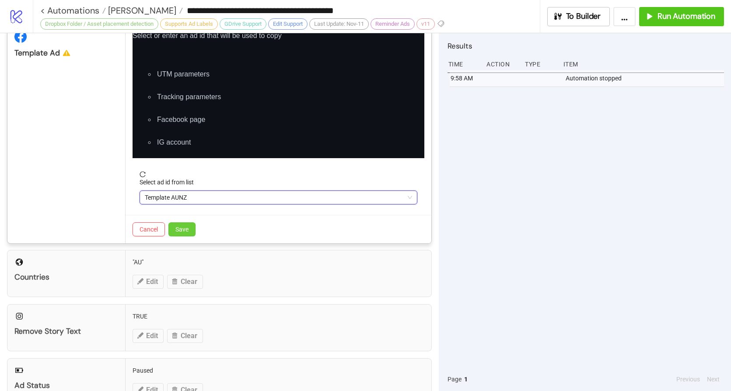
click at [187, 228] on span "Save" at bounding box center [181, 229] width 13 height 7
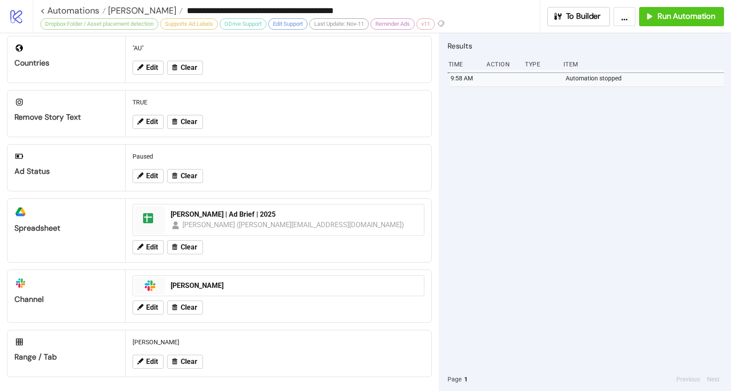
scroll to position [0, 0]
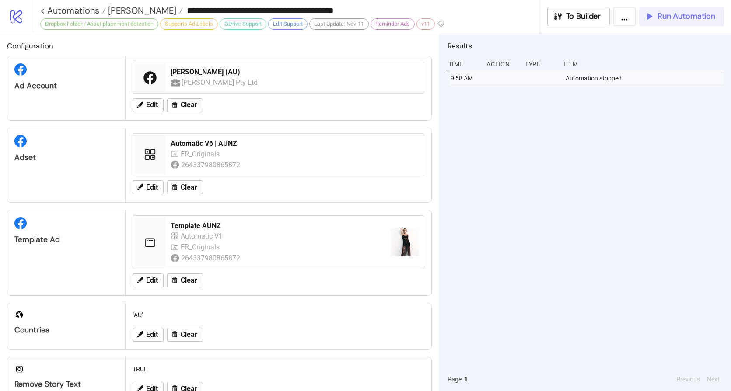
click at [670, 15] on span "Run Automation" at bounding box center [686, 16] width 58 height 10
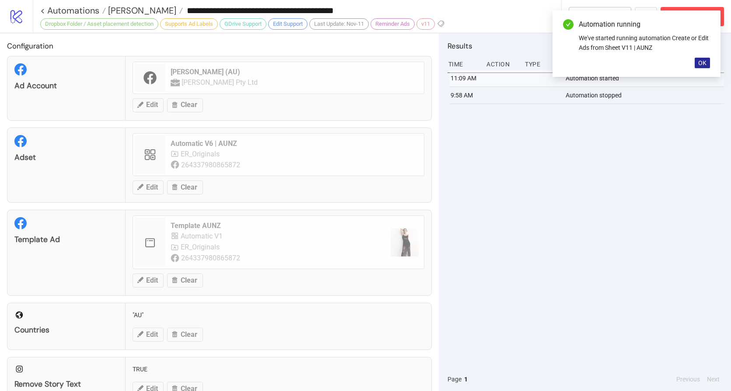
click at [699, 63] on span "OK" at bounding box center [702, 62] width 8 height 7
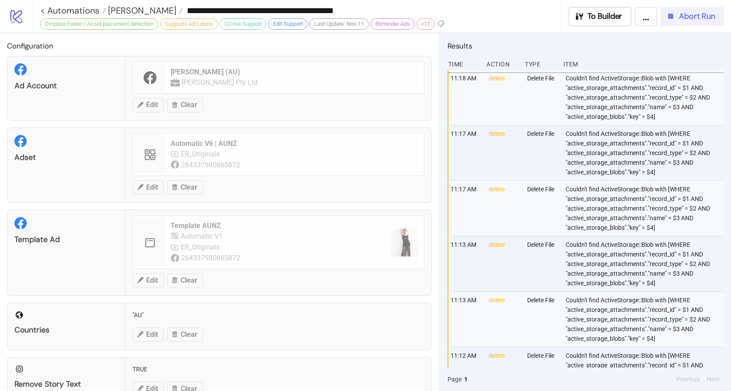
click at [688, 15] on span "Abort Run" at bounding box center [697, 16] width 36 height 10
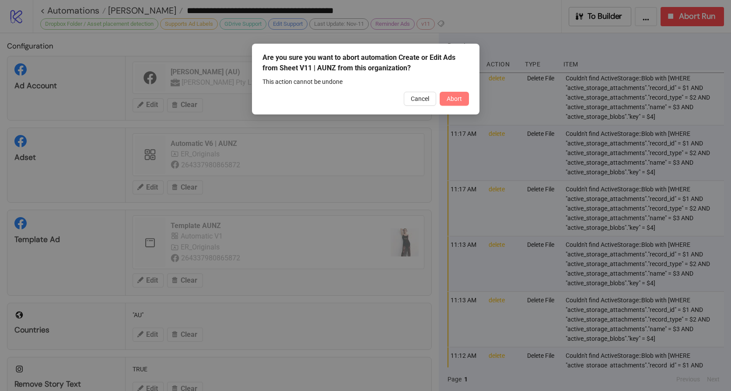
click at [451, 101] on span "Abort" at bounding box center [453, 98] width 15 height 7
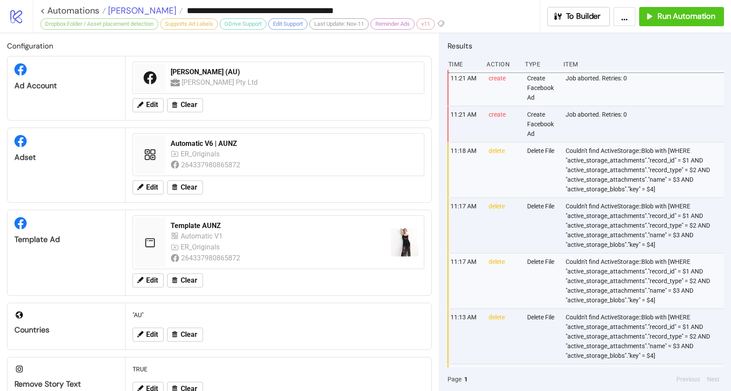
click at [122, 10] on span "[PERSON_NAME]" at bounding box center [141, 10] width 70 height 11
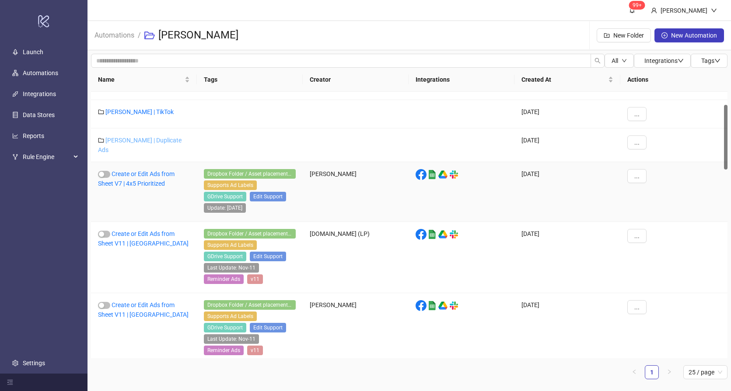
scroll to position [56, 0]
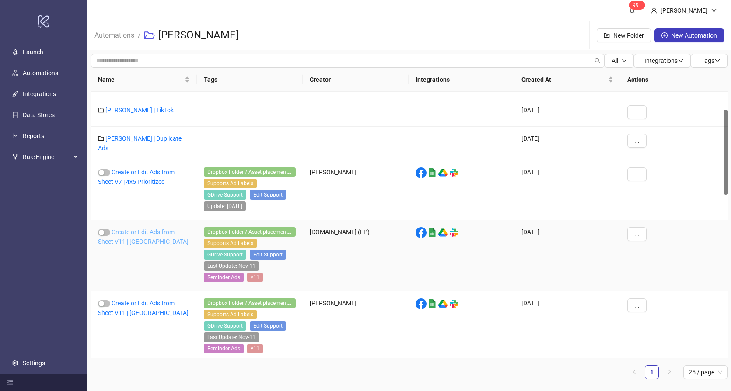
click at [122, 229] on link "Create or Edit Ads from Sheet V11 | [GEOGRAPHIC_DATA]" at bounding box center [143, 237] width 91 height 17
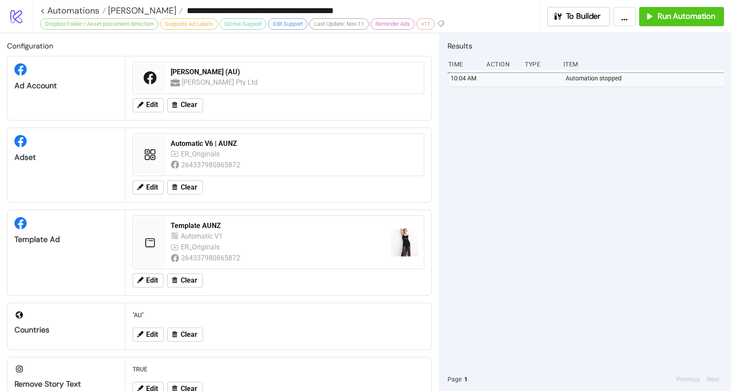
type input "**********"
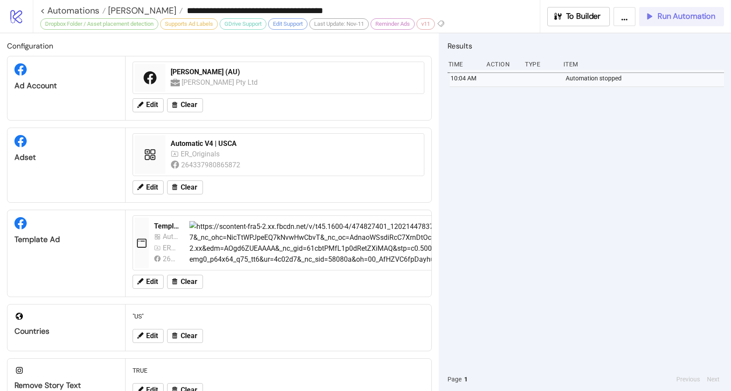
click at [676, 16] on span "Run Automation" at bounding box center [686, 16] width 58 height 10
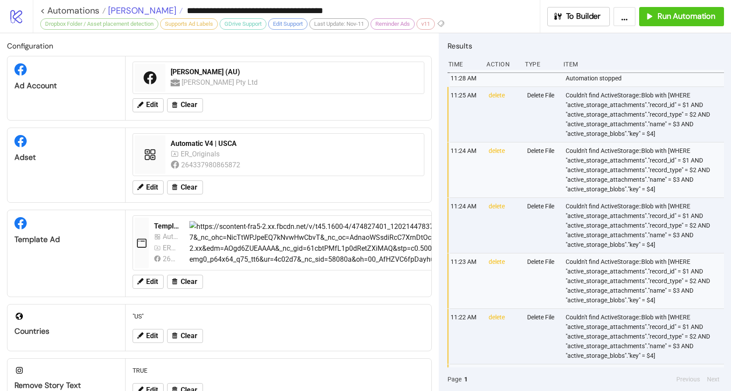
click at [136, 11] on span "[PERSON_NAME]" at bounding box center [141, 10] width 70 height 11
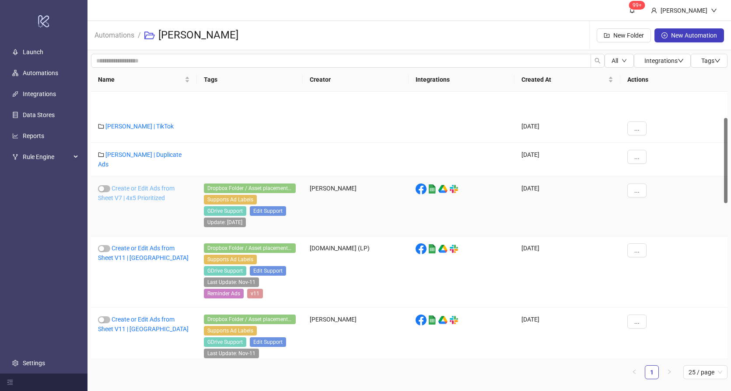
scroll to position [82, 0]
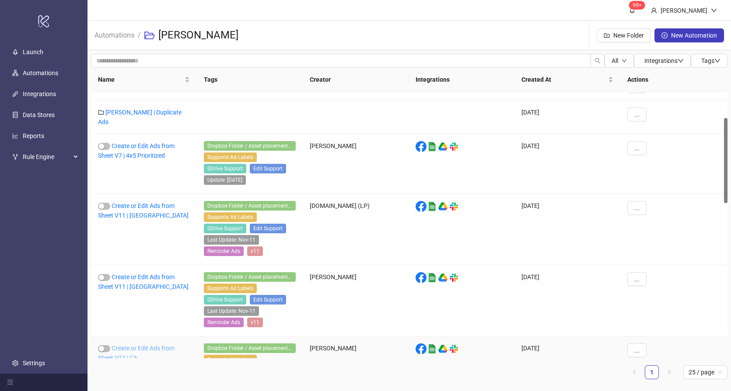
click at [137, 345] on link "Create or Edit Ads from Sheet V11 | CA" at bounding box center [136, 353] width 77 height 17
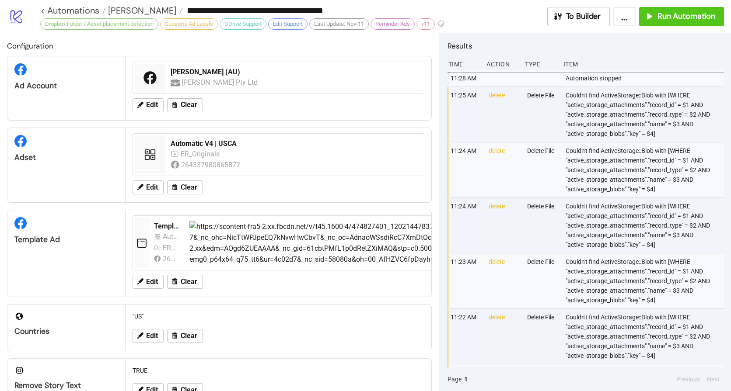
type input "**********"
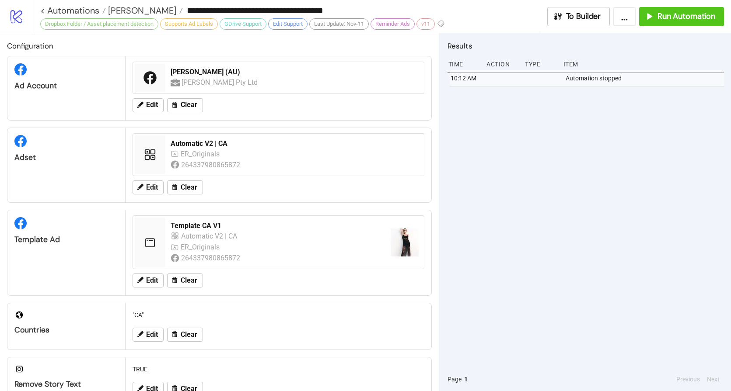
click at [574, 166] on div "10:12 AM Automation stopped" at bounding box center [585, 219] width 276 height 298
click at [664, 25] on button "Run Automation" at bounding box center [681, 16] width 85 height 19
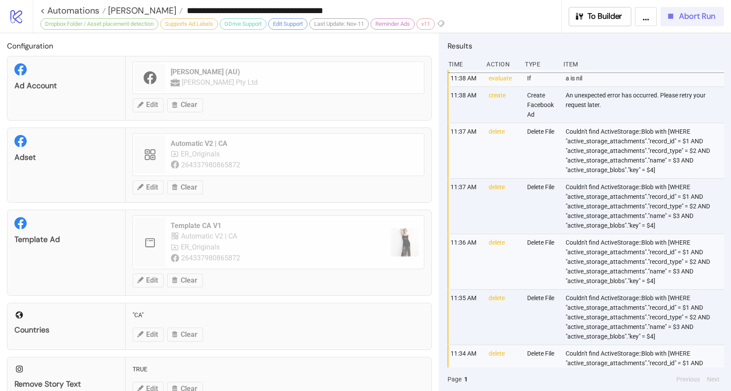
click at [687, 15] on span "Abort Run" at bounding box center [697, 16] width 36 height 10
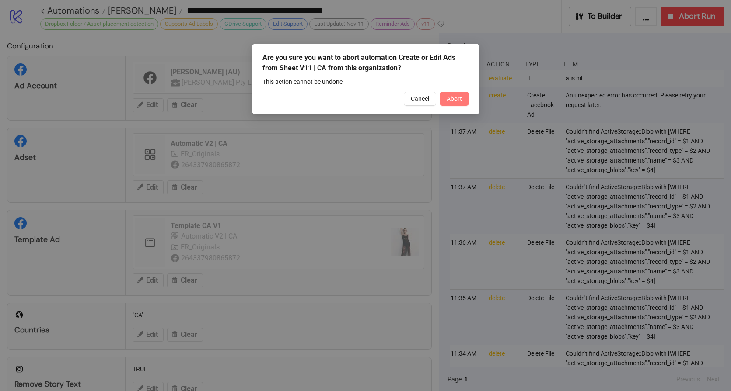
click at [458, 101] on span "Abort" at bounding box center [453, 98] width 15 height 7
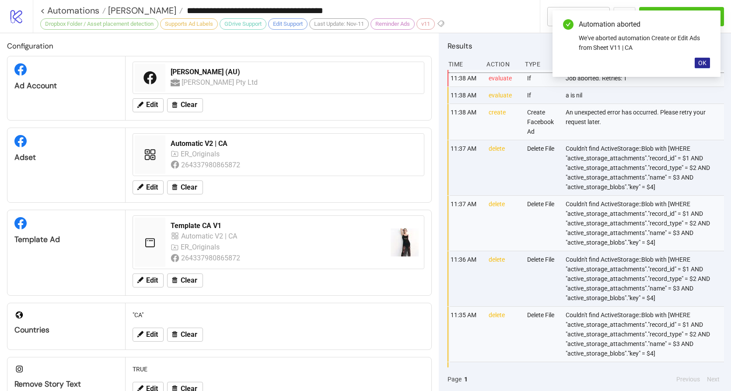
click at [704, 65] on span "OK" at bounding box center [702, 62] width 8 height 7
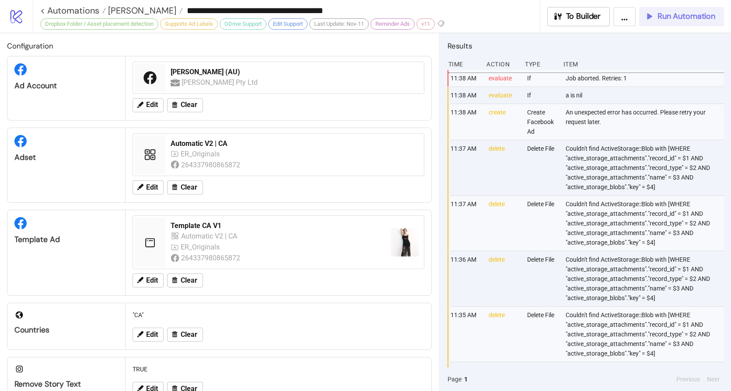
click at [694, 18] on span "Run Automation" at bounding box center [686, 16] width 58 height 10
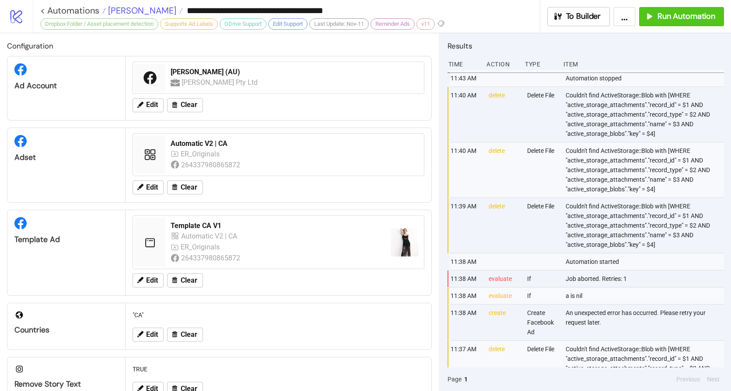
click at [127, 7] on span "[PERSON_NAME]" at bounding box center [141, 10] width 70 height 11
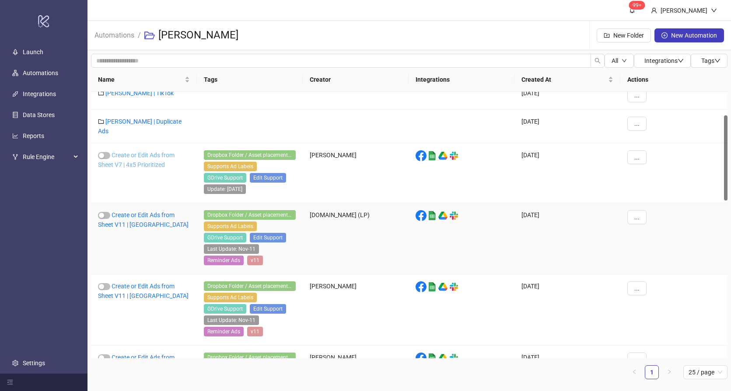
scroll to position [87, 0]
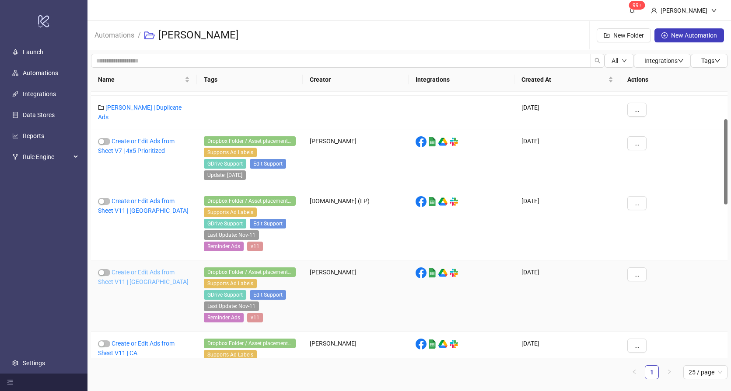
click at [137, 269] on link "Create or Edit Ads from Sheet V11 | [GEOGRAPHIC_DATA]" at bounding box center [143, 277] width 91 height 17
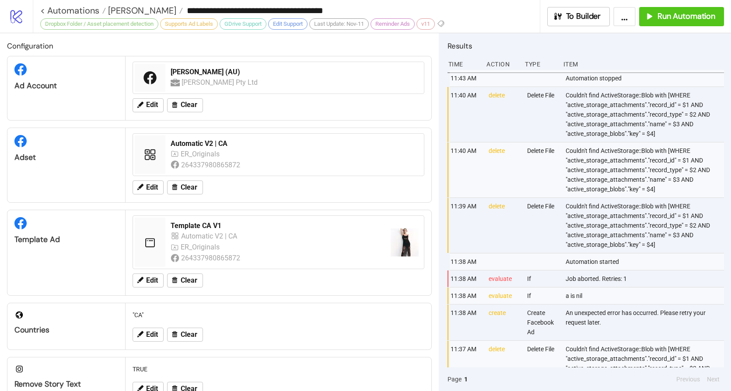
type input "**********"
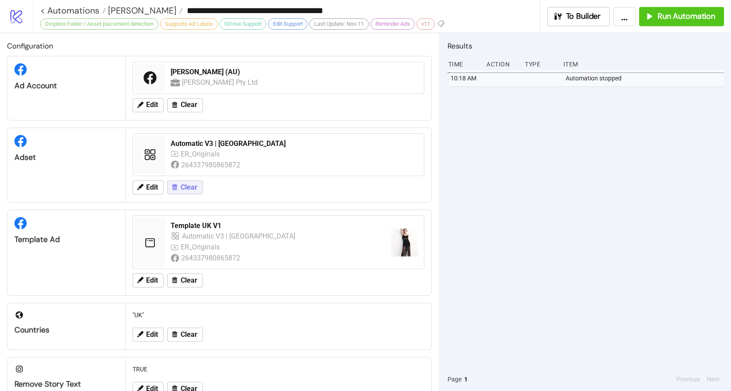
click at [187, 186] on span "Clear" at bounding box center [189, 188] width 17 height 8
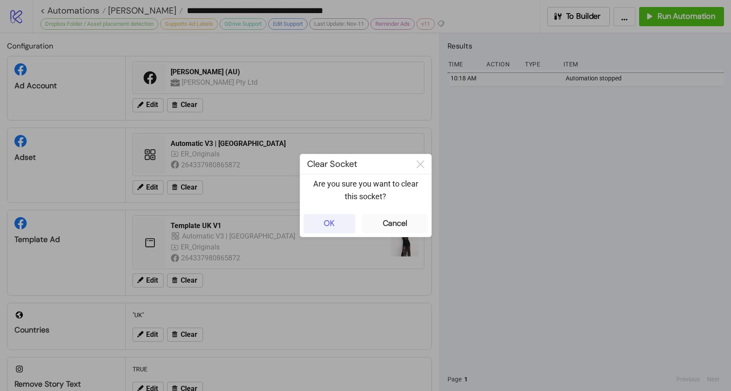
click at [309, 220] on button "OK" at bounding box center [329, 223] width 52 height 19
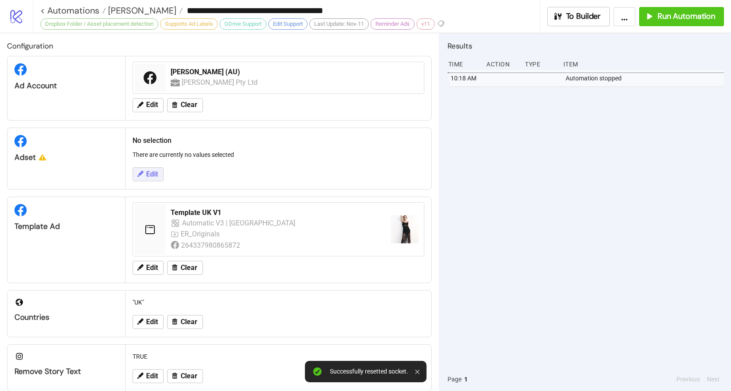
click at [151, 179] on button "Edit" at bounding box center [148, 174] width 31 height 14
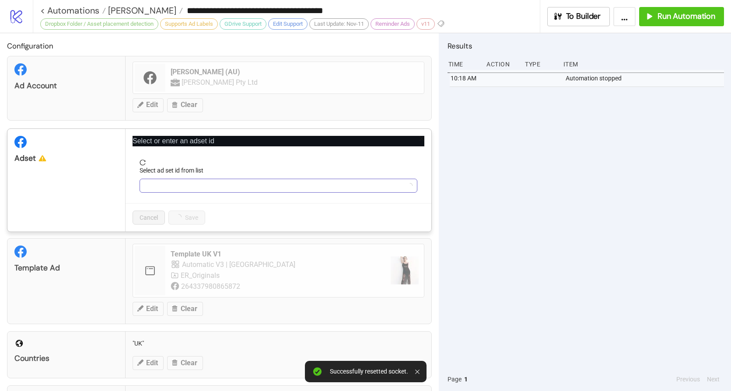
click at [195, 188] on input "Select ad set id from list" at bounding box center [274, 185] width 259 height 13
paste input "**********"
type input "**********"
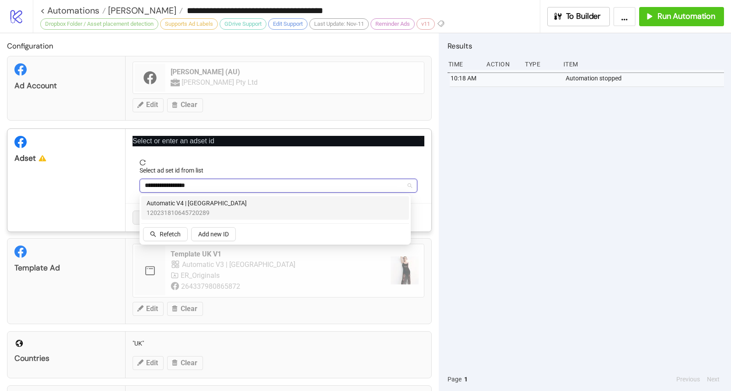
click at [187, 203] on span "Automatic V4 | [GEOGRAPHIC_DATA]" at bounding box center [196, 204] width 100 height 10
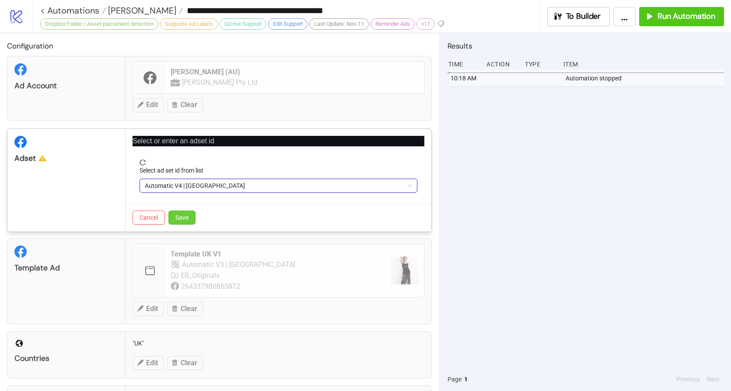
click at [187, 217] on span "Save" at bounding box center [181, 217] width 13 height 7
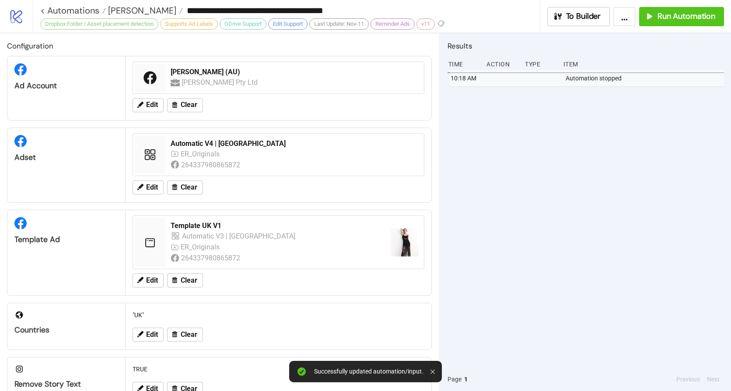
click at [607, 183] on div "10:18 AM Automation stopped" at bounding box center [585, 219] width 276 height 298
click at [680, 19] on span "Run Automation" at bounding box center [686, 16] width 58 height 10
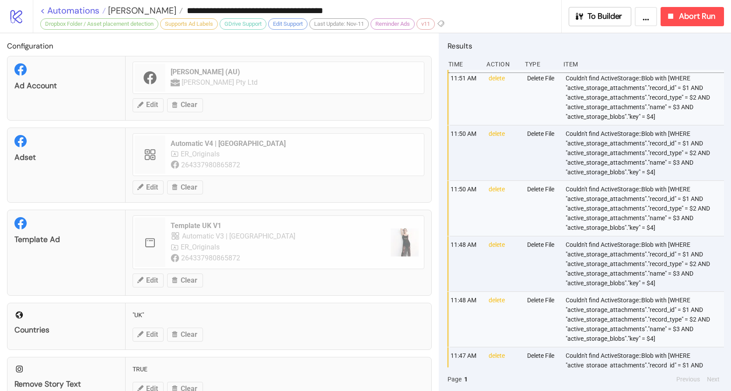
click at [59, 12] on link "< Automations" at bounding box center [73, 10] width 66 height 9
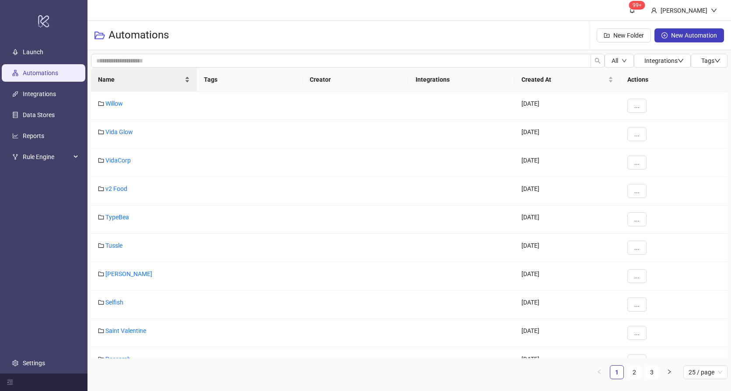
click at [150, 84] on span "Name" at bounding box center [140, 80] width 85 height 10
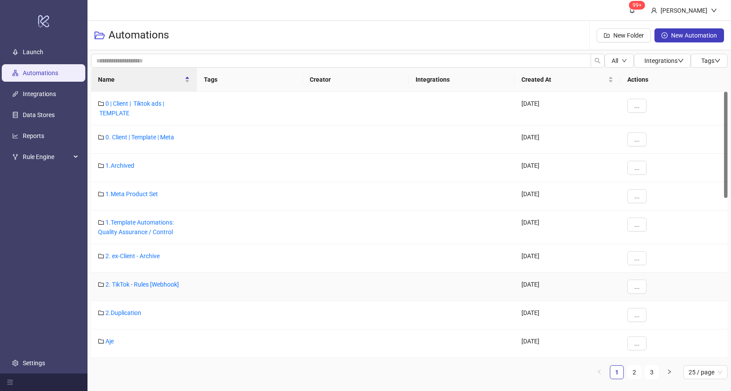
scroll to position [14, 0]
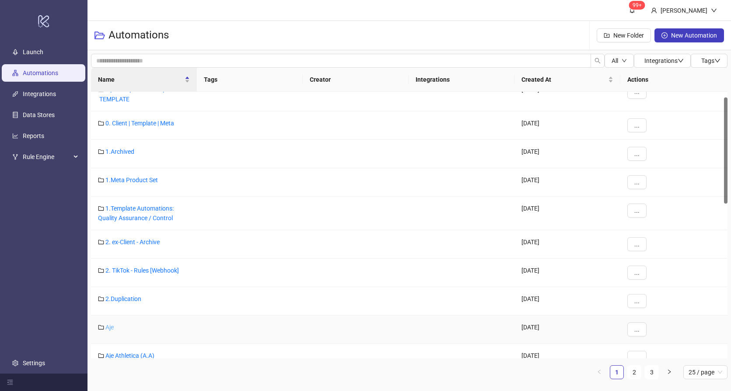
click at [108, 329] on link "Aje" at bounding box center [109, 327] width 8 height 7
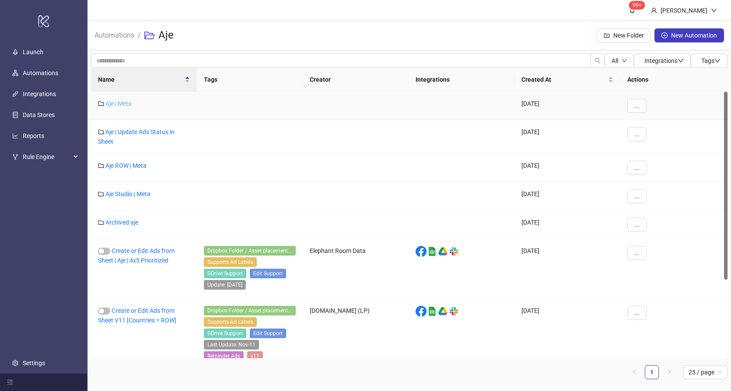
click at [123, 104] on link "Aje | Meta" at bounding box center [118, 103] width 26 height 7
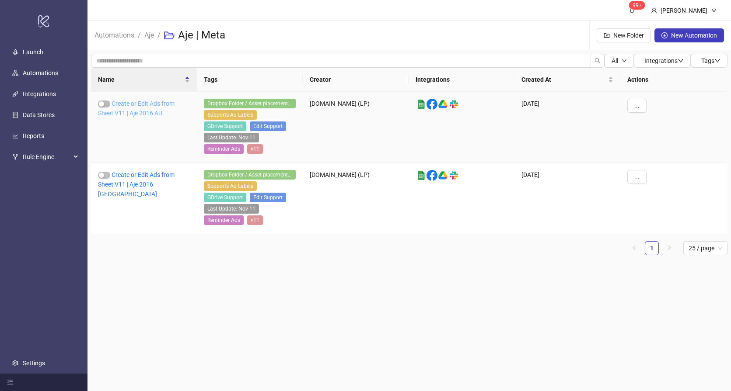
click at [149, 116] on link "Create or Edit Ads from Sheet V11 | Aje 2016 AU" at bounding box center [136, 108] width 77 height 17
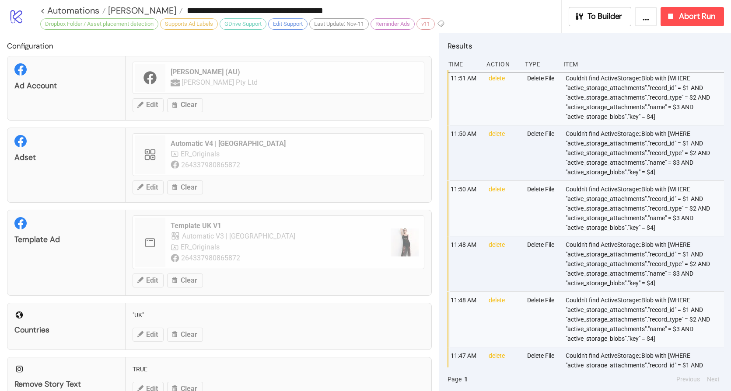
type input "**********"
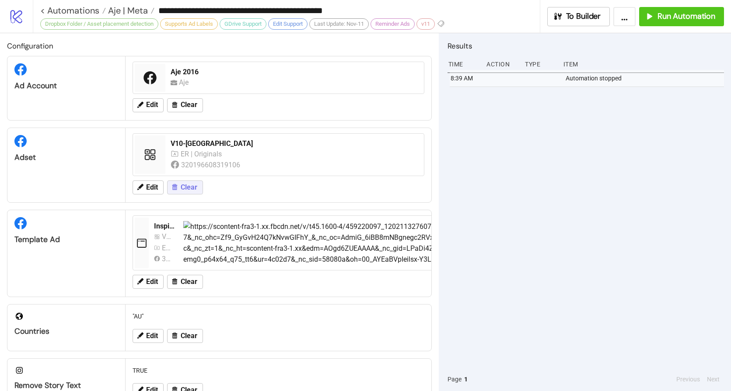
click at [187, 184] on span "Clear" at bounding box center [189, 188] width 17 height 8
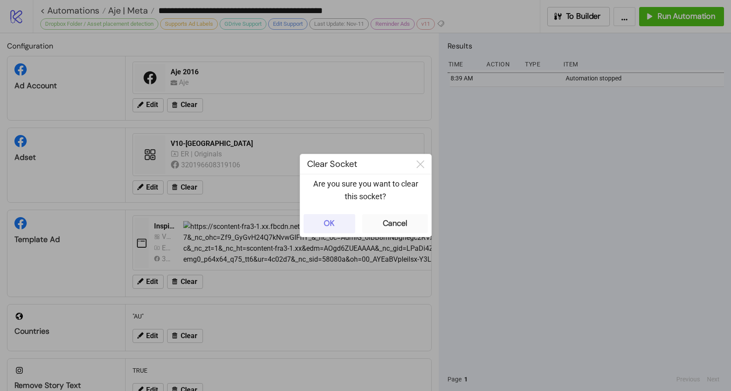
click at [319, 221] on button "OK" at bounding box center [329, 223] width 52 height 19
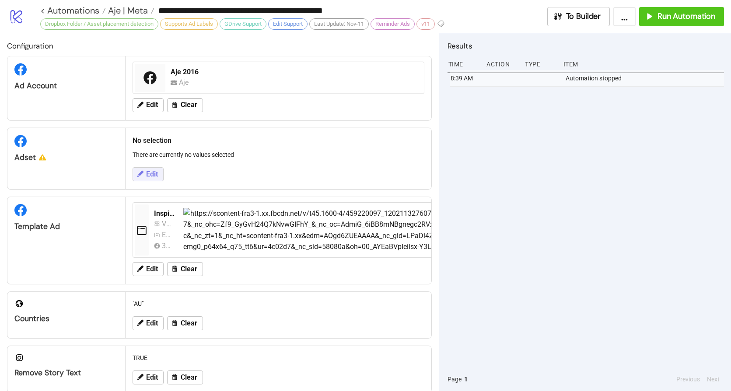
click at [153, 175] on span "Edit" at bounding box center [152, 175] width 12 height 8
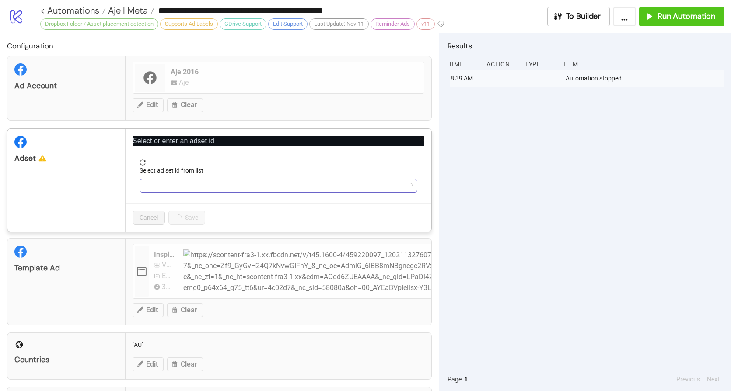
click at [165, 187] on input "Select ad set id from list" at bounding box center [274, 185] width 259 height 13
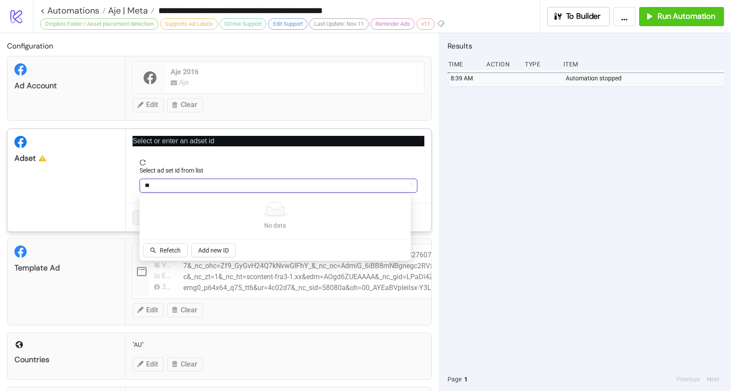
type input "***"
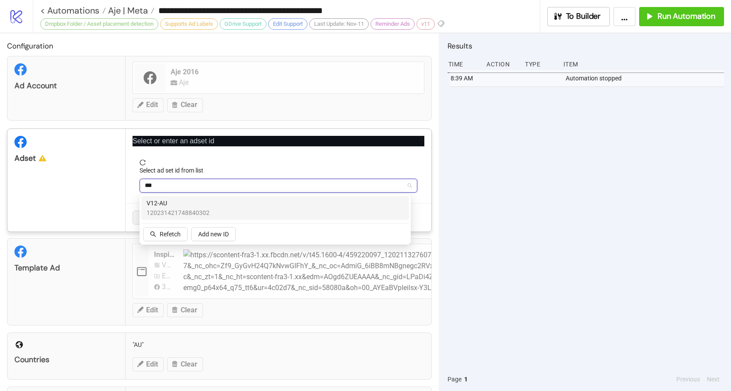
click at [174, 206] on span "V12-AU" at bounding box center [177, 204] width 63 height 10
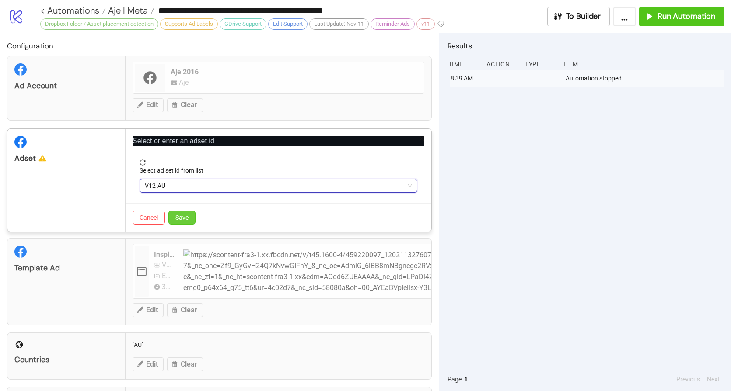
click at [190, 223] on button "Save" at bounding box center [181, 218] width 27 height 14
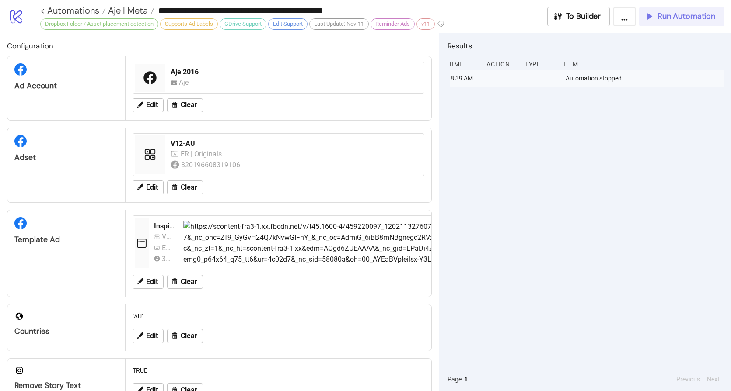
click at [691, 14] on span "Run Automation" at bounding box center [686, 16] width 58 height 10
click at [682, 15] on span "Run Automation" at bounding box center [686, 16] width 58 height 10
